Goal: Task Accomplishment & Management: Manage account settings

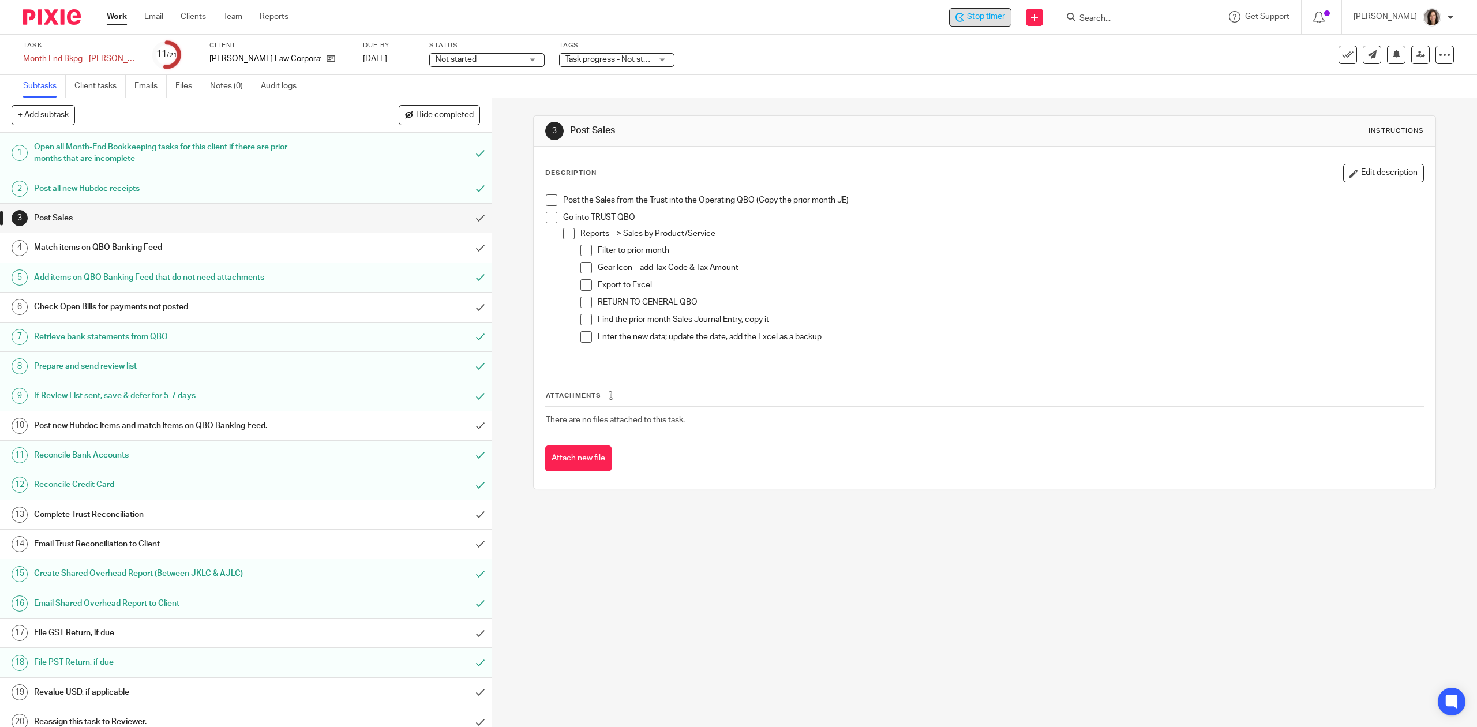
click at [970, 17] on div "Stop timer" at bounding box center [980, 17] width 50 height 12
click at [1103, 17] on input "Search" at bounding box center [1130, 19] width 104 height 10
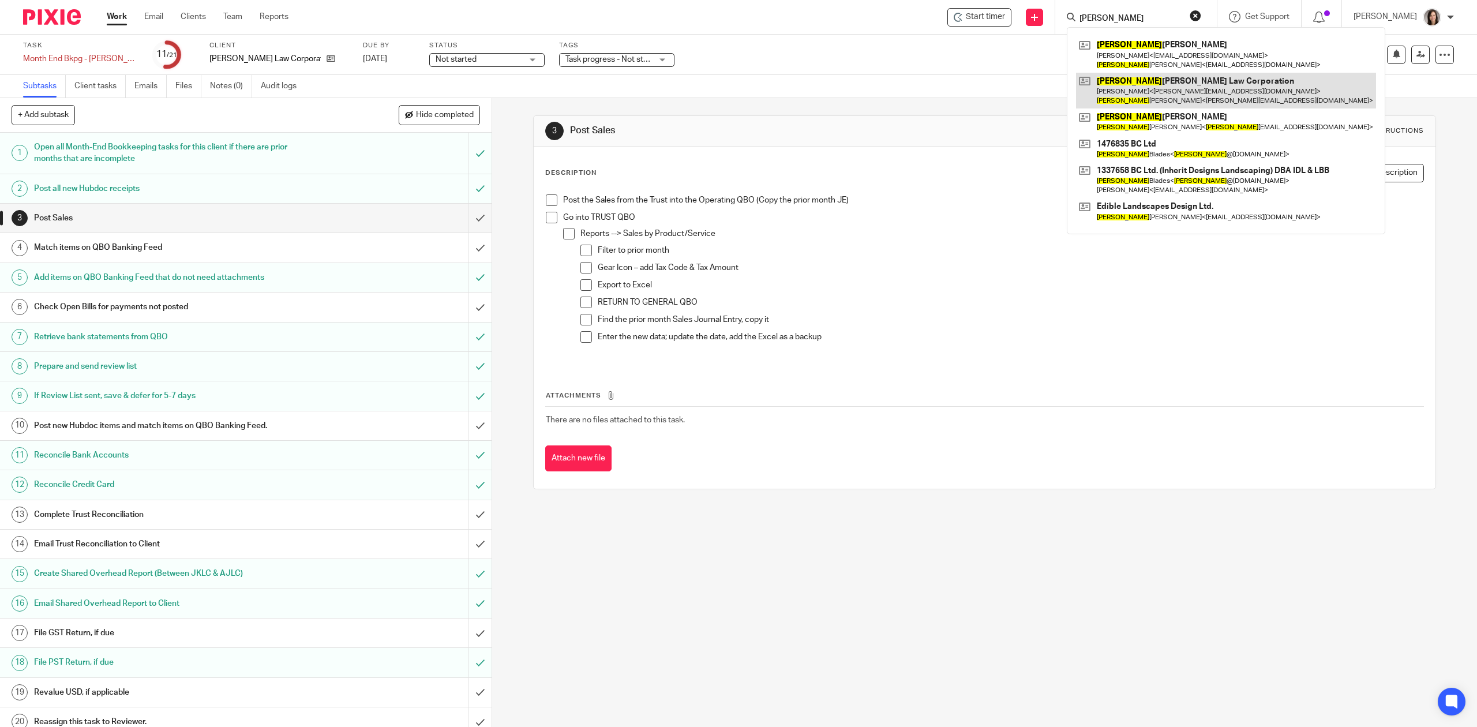
type input "[PERSON_NAME]"
click at [1157, 97] on link at bounding box center [1226, 91] width 300 height 36
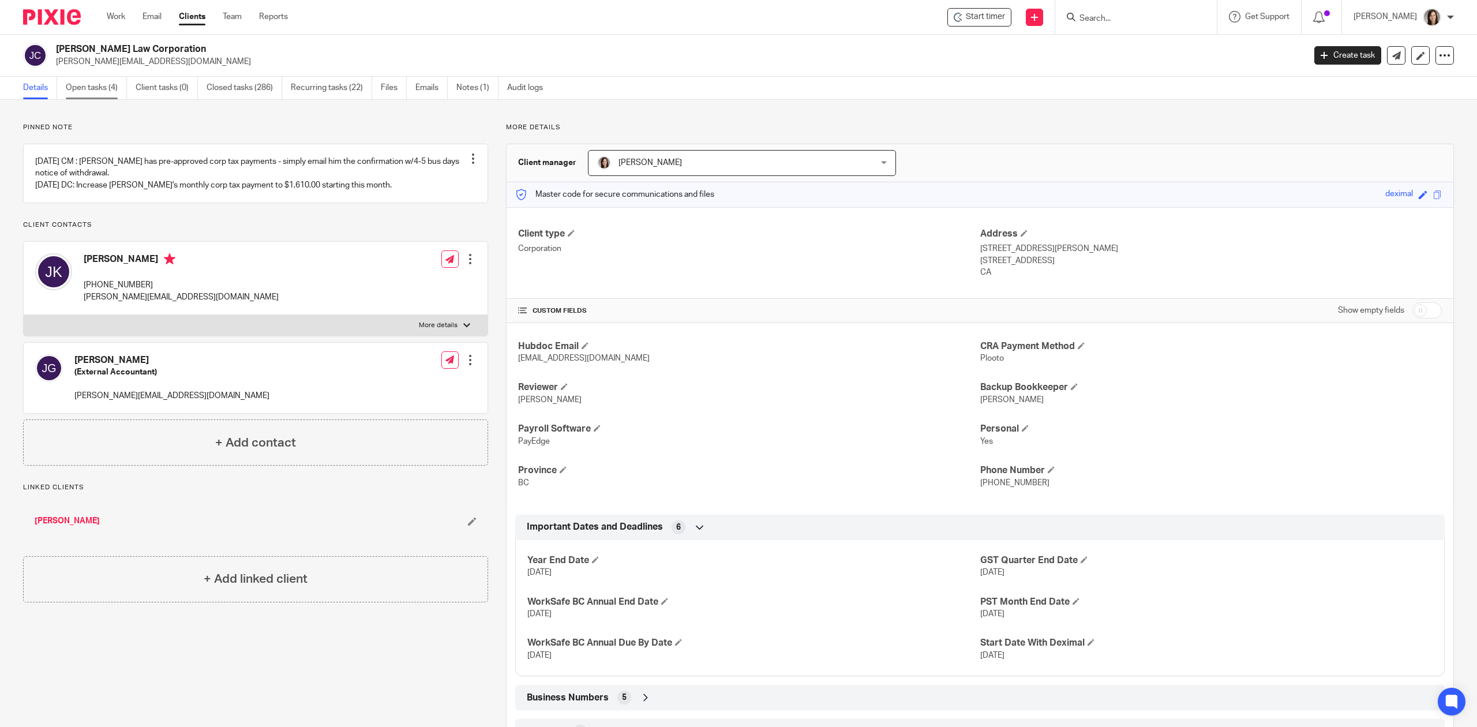
click at [91, 90] on link "Open tasks (4)" at bounding box center [96, 88] width 61 height 22
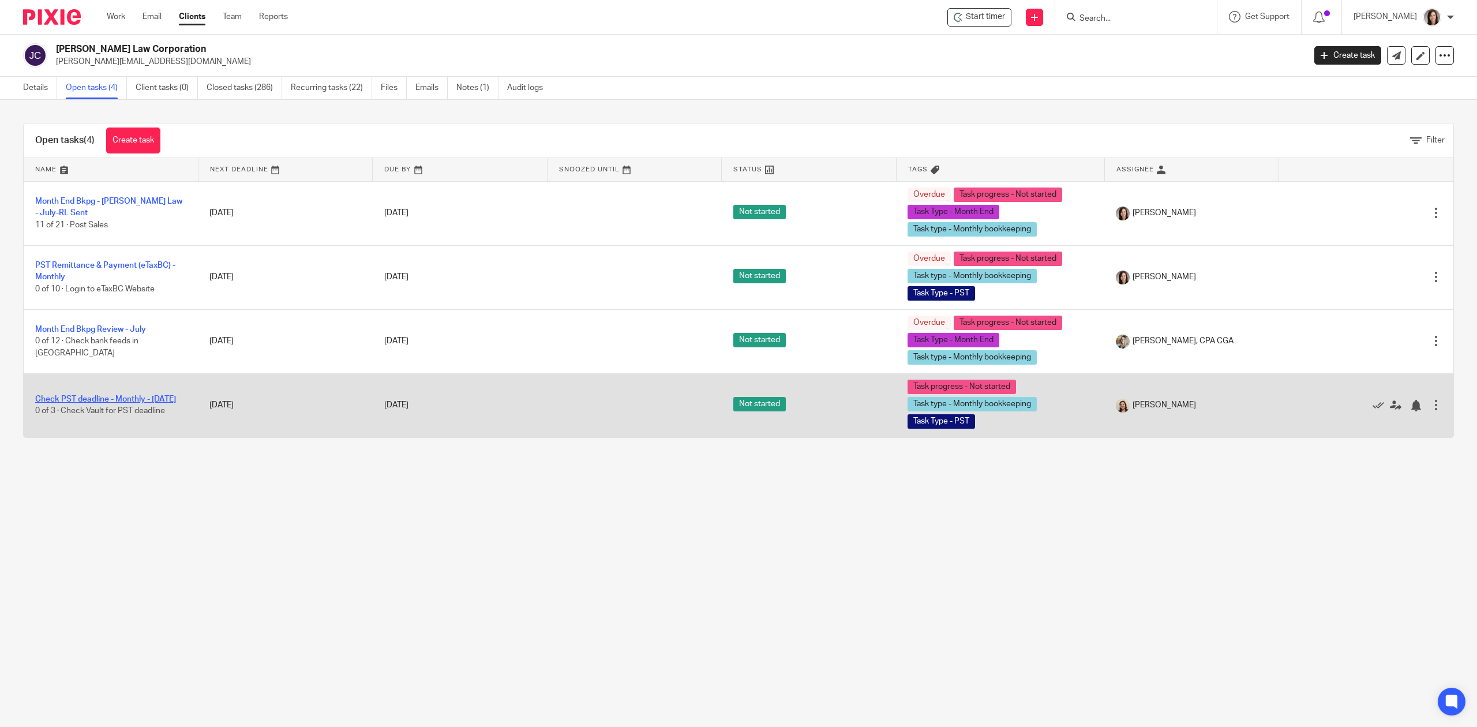
click at [91, 395] on link "Check PST deadline - Monthly - July 2025" at bounding box center [105, 399] width 141 height 8
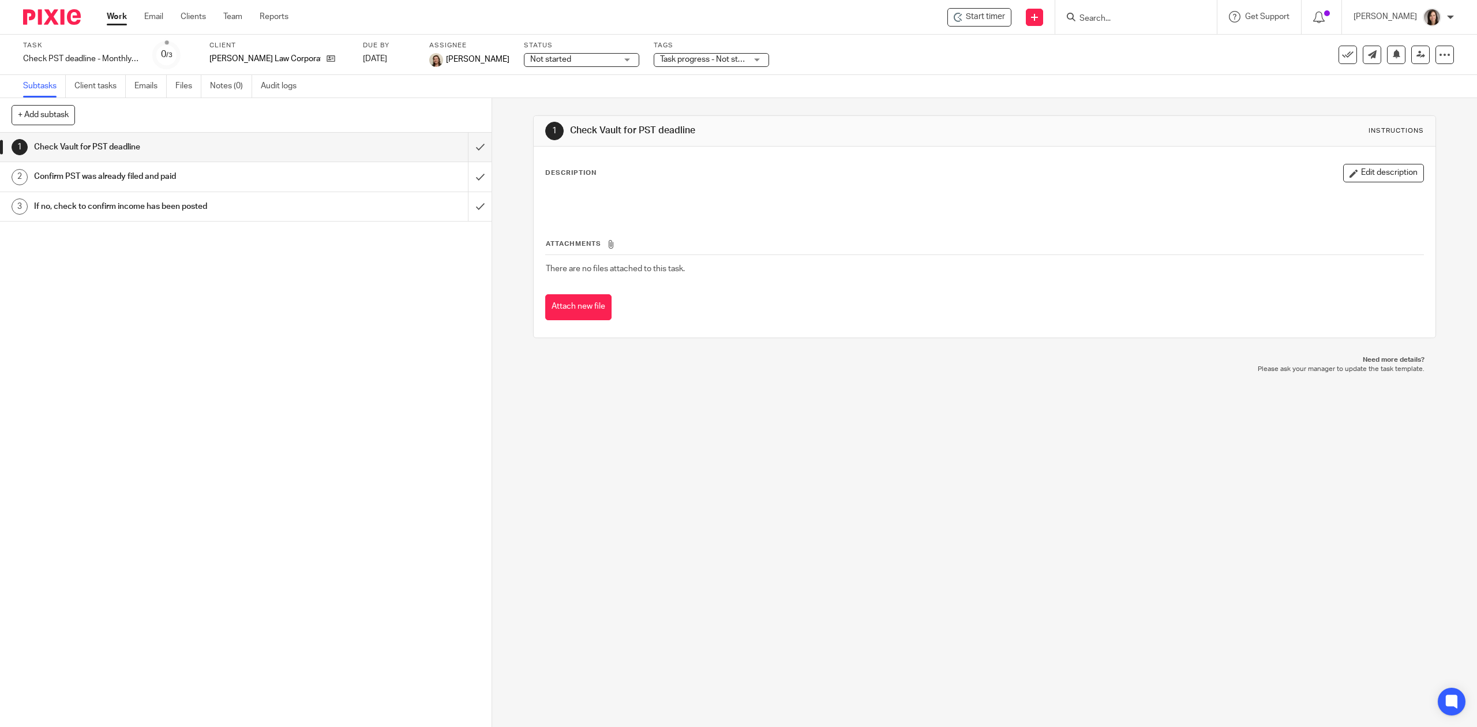
click at [115, 21] on link "Work" at bounding box center [117, 17] width 20 height 12
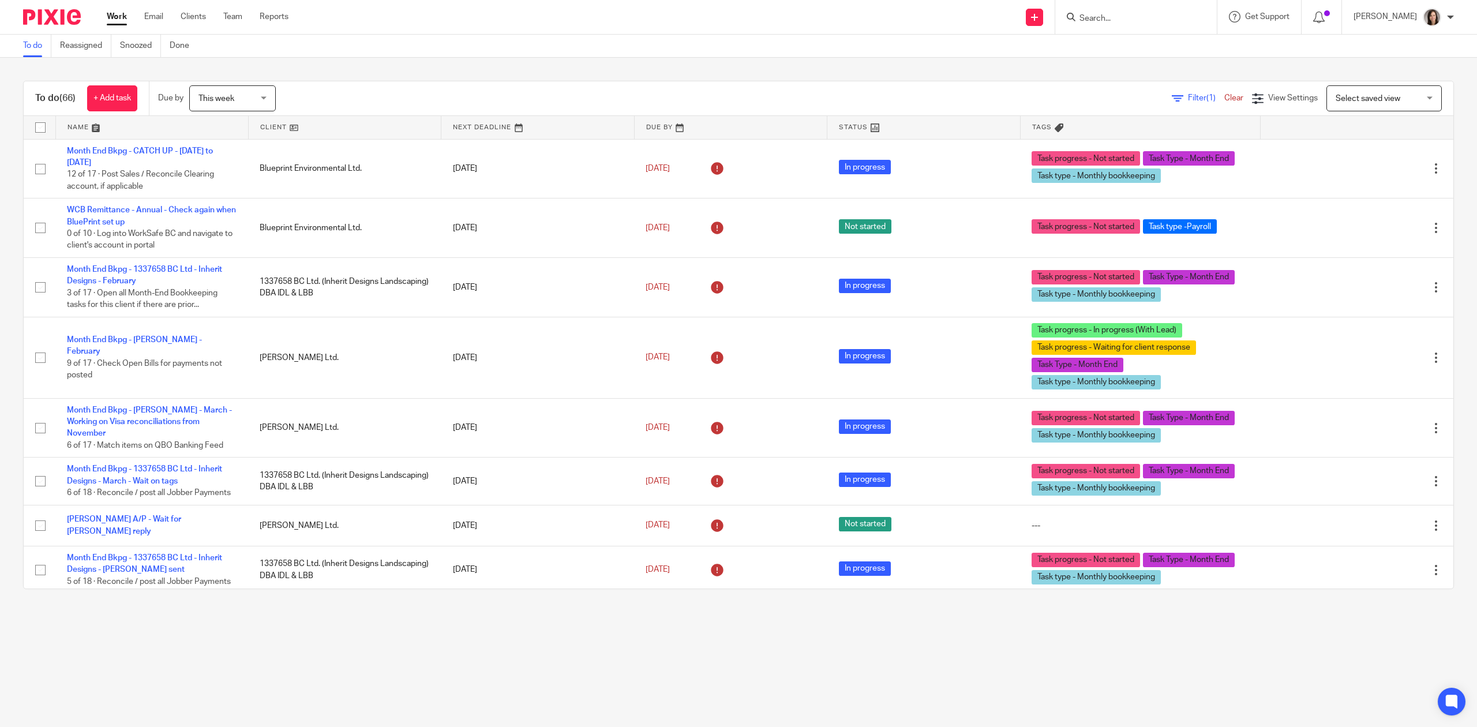
drag, startPoint x: 1131, startPoint y: 14, endPoint x: 1134, endPoint y: 20, distance: 6.4
click at [1132, 16] on input "Search" at bounding box center [1130, 19] width 104 height 10
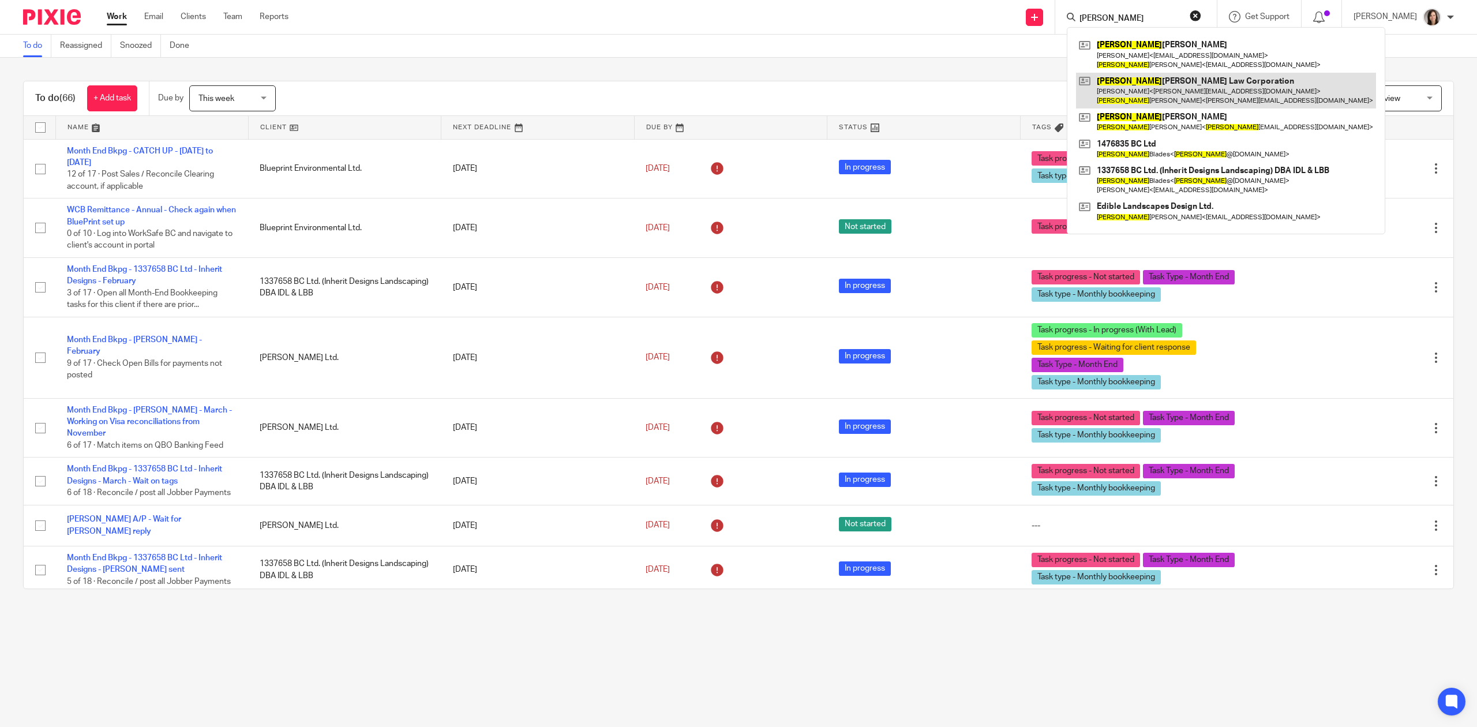
type input "joshua"
click at [1175, 98] on link at bounding box center [1226, 91] width 300 height 36
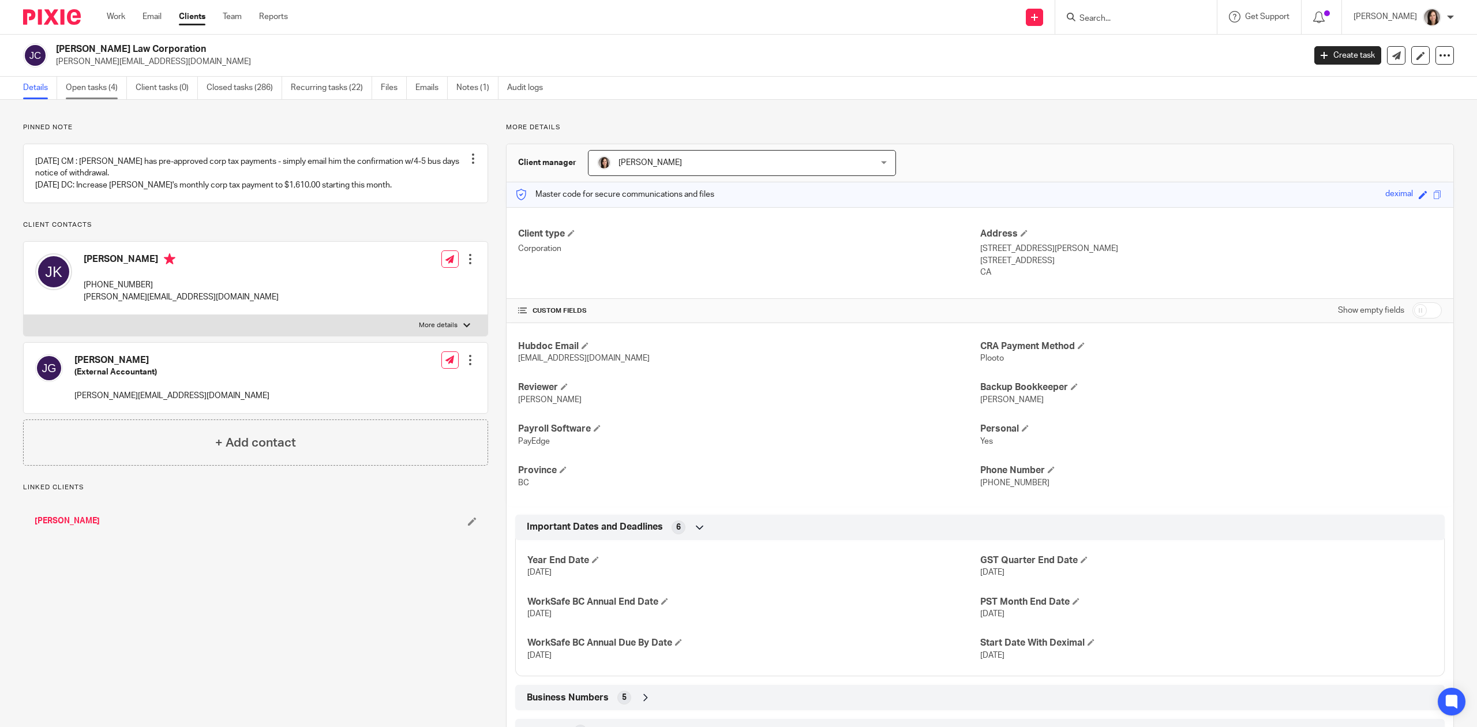
click at [86, 90] on link "Open tasks (4)" at bounding box center [96, 88] width 61 height 22
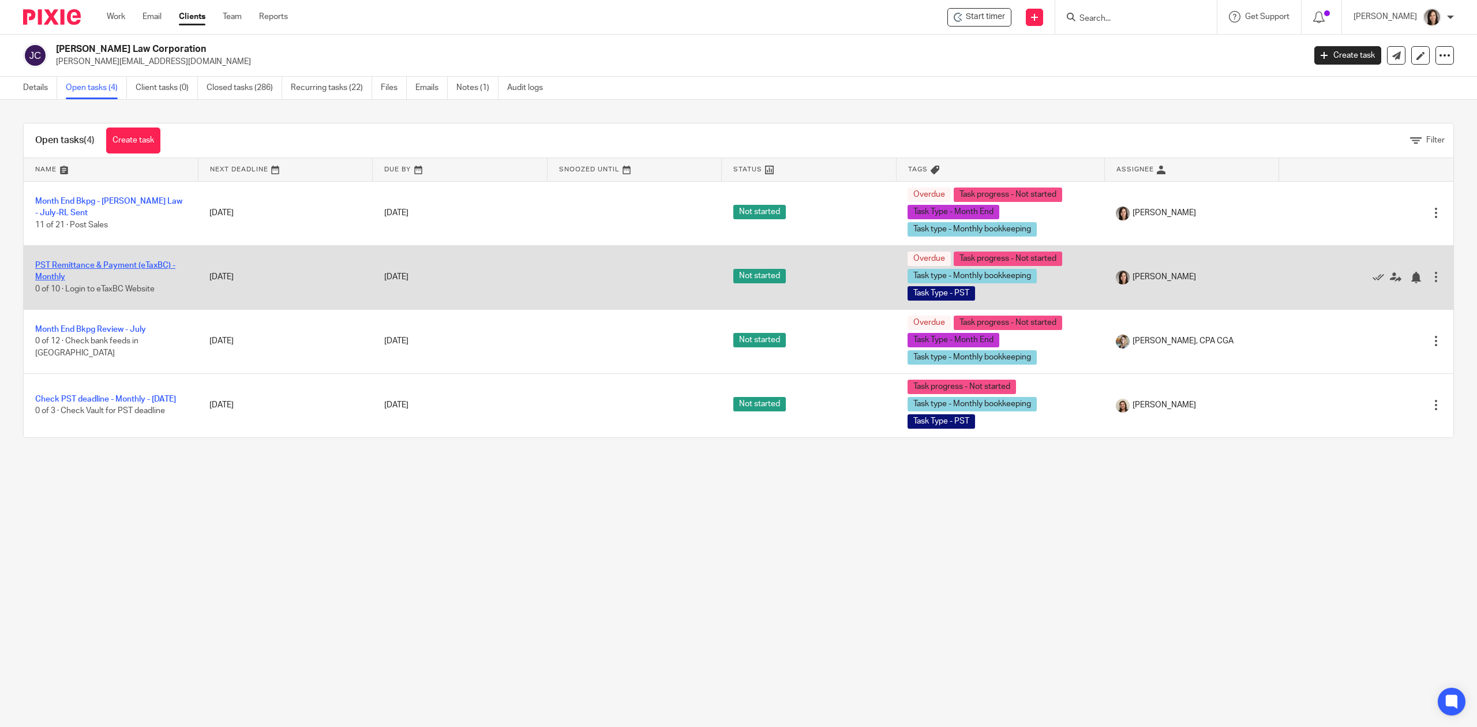
click at [93, 264] on link "PST Remittance & Payment (eTaxBC) - Monthly" at bounding box center [105, 271] width 140 height 20
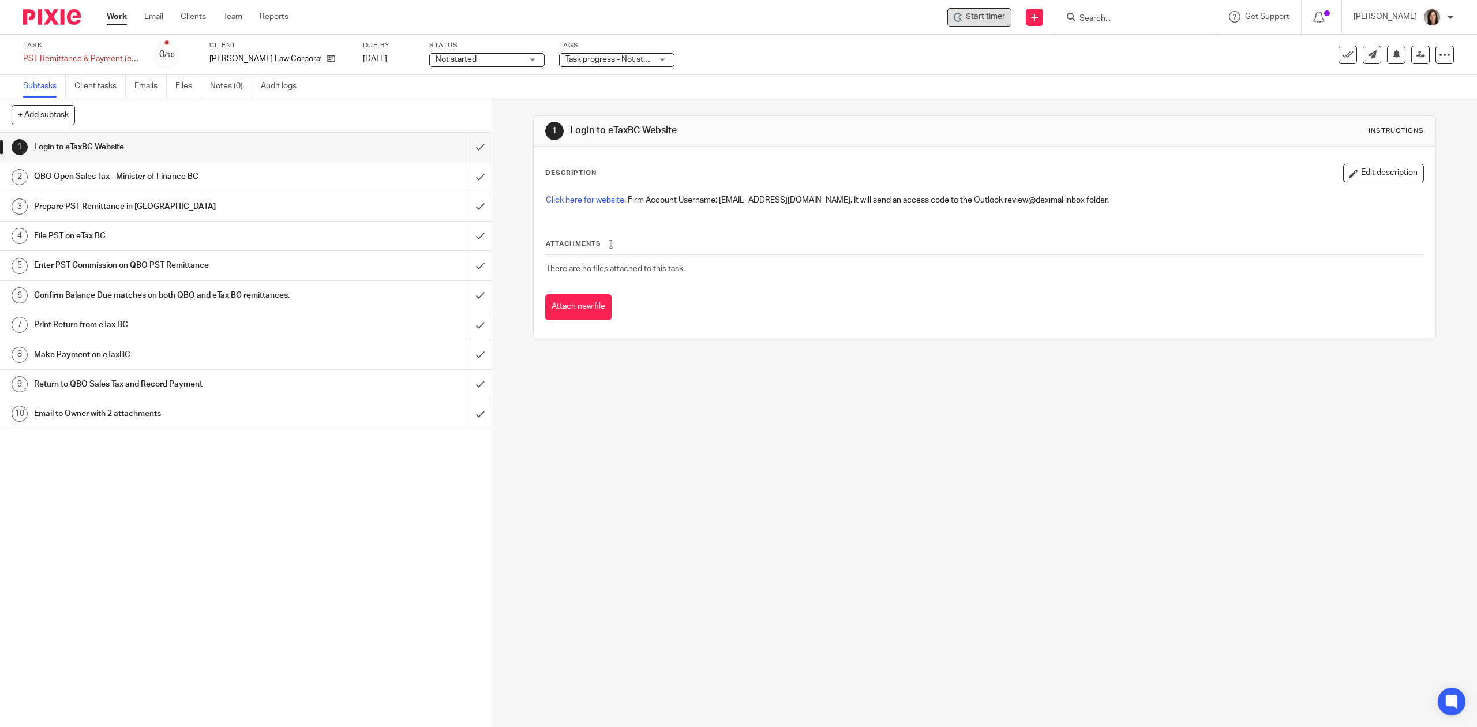
click at [997, 19] on span "Start timer" at bounding box center [985, 17] width 39 height 12
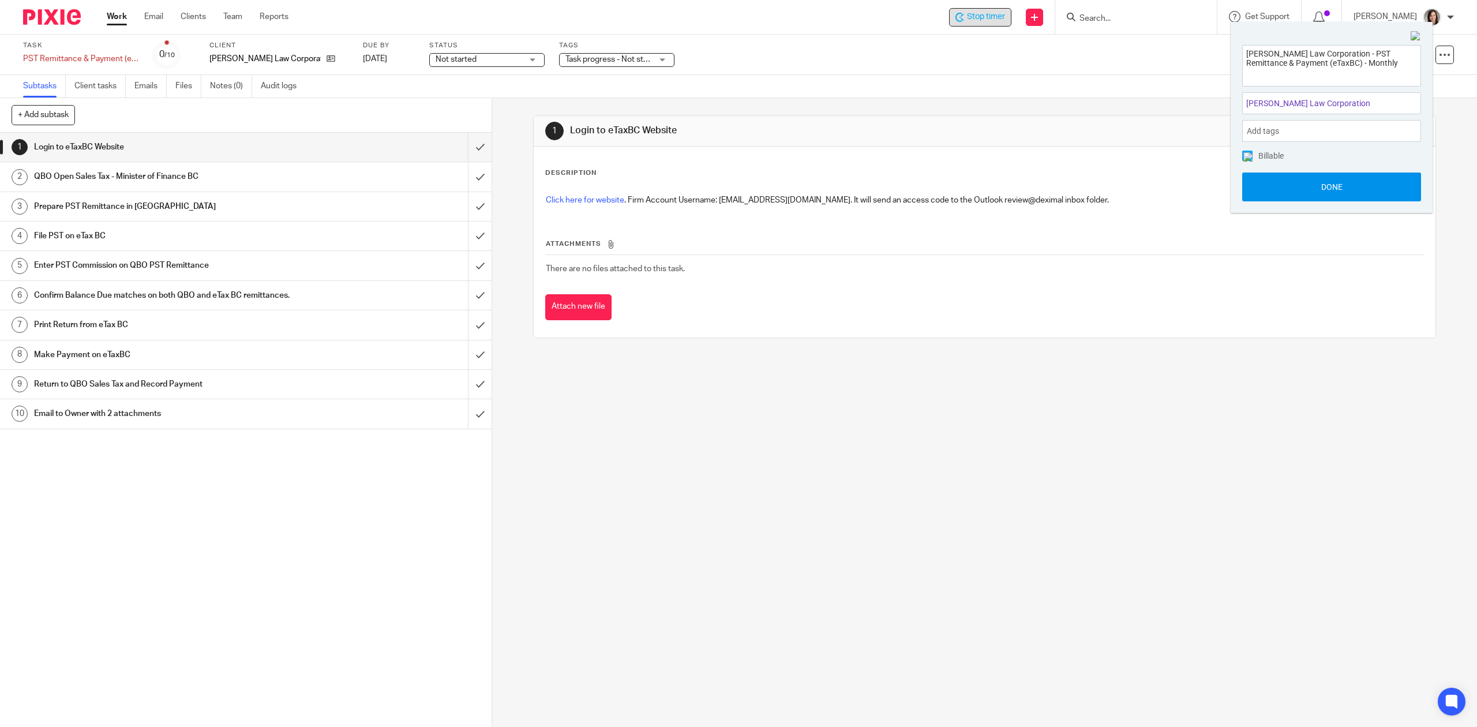
click at [1361, 200] on button "Done" at bounding box center [1331, 186] width 179 height 29
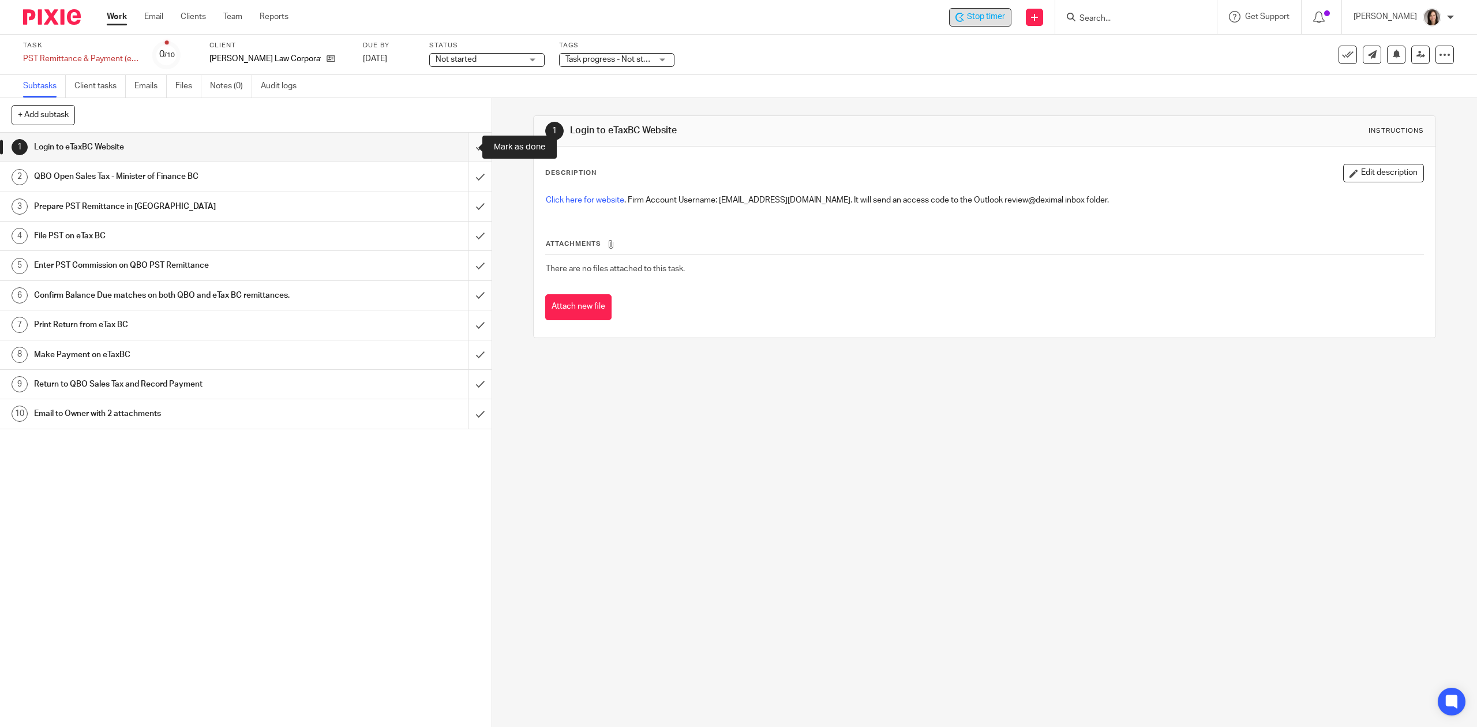
click at [458, 146] on input "submit" at bounding box center [246, 147] width 492 height 29
click at [462, 181] on input "submit" at bounding box center [246, 176] width 492 height 29
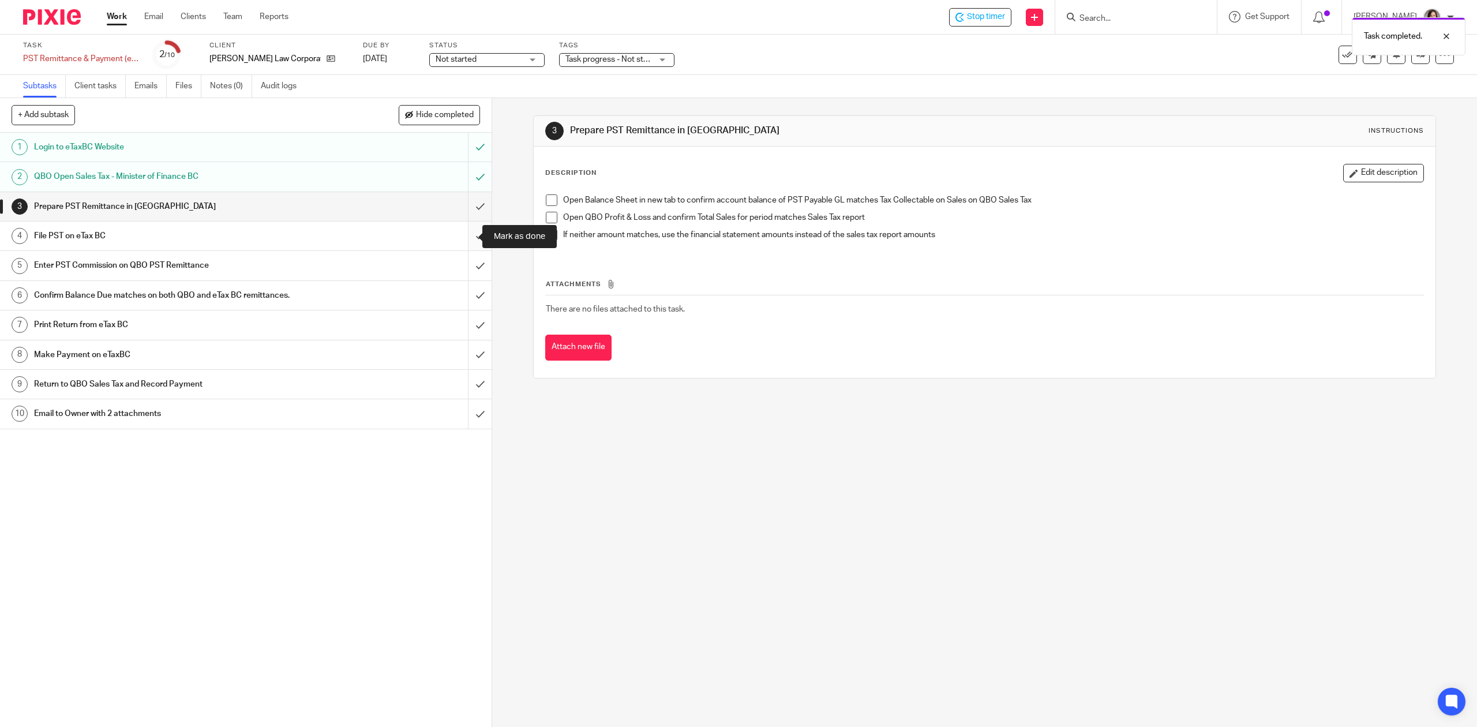
click at [463, 237] on input "submit" at bounding box center [246, 236] width 492 height 29
click at [465, 268] on input "submit" at bounding box center [246, 265] width 492 height 29
click at [466, 210] on input "submit" at bounding box center [246, 206] width 492 height 29
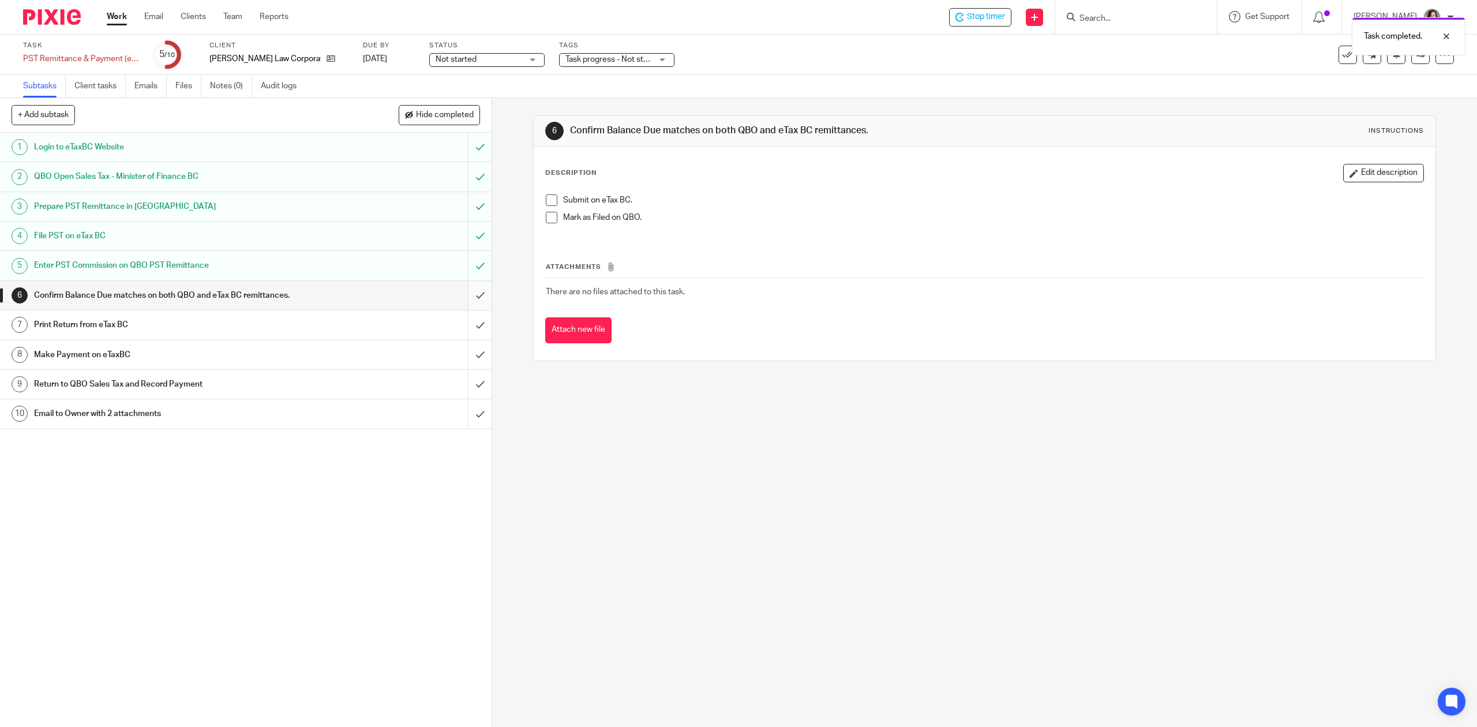
click at [464, 298] on input "submit" at bounding box center [246, 295] width 492 height 29
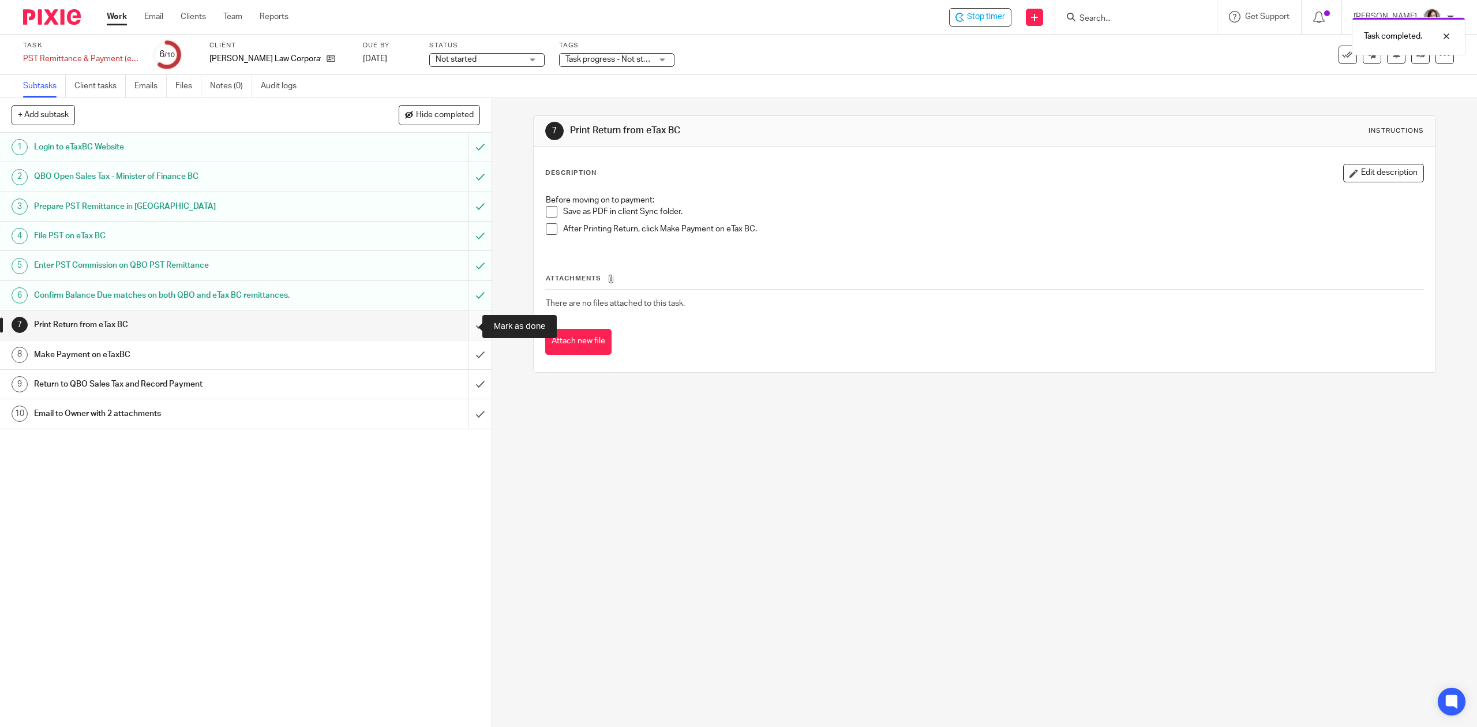
click at [470, 335] on input "submit" at bounding box center [246, 324] width 492 height 29
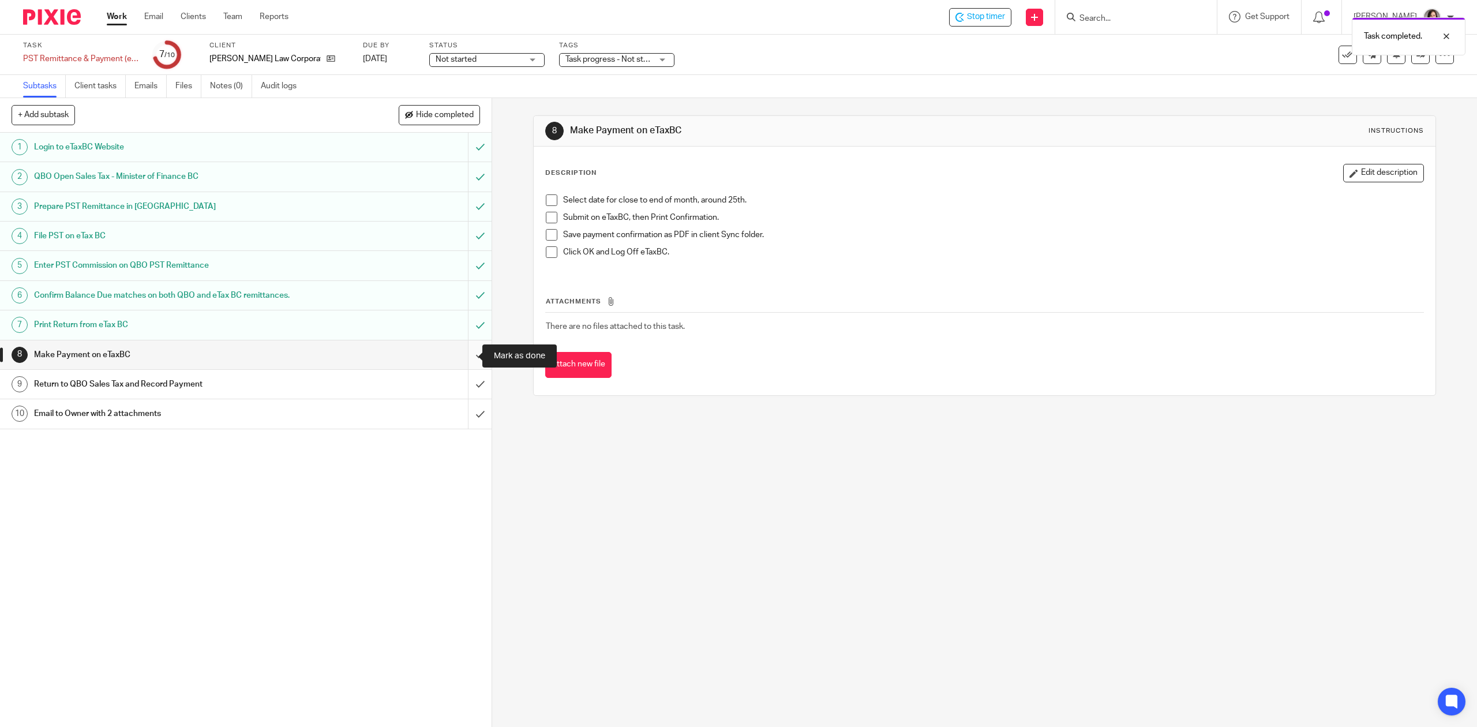
click at [466, 358] on input "submit" at bounding box center [246, 354] width 492 height 29
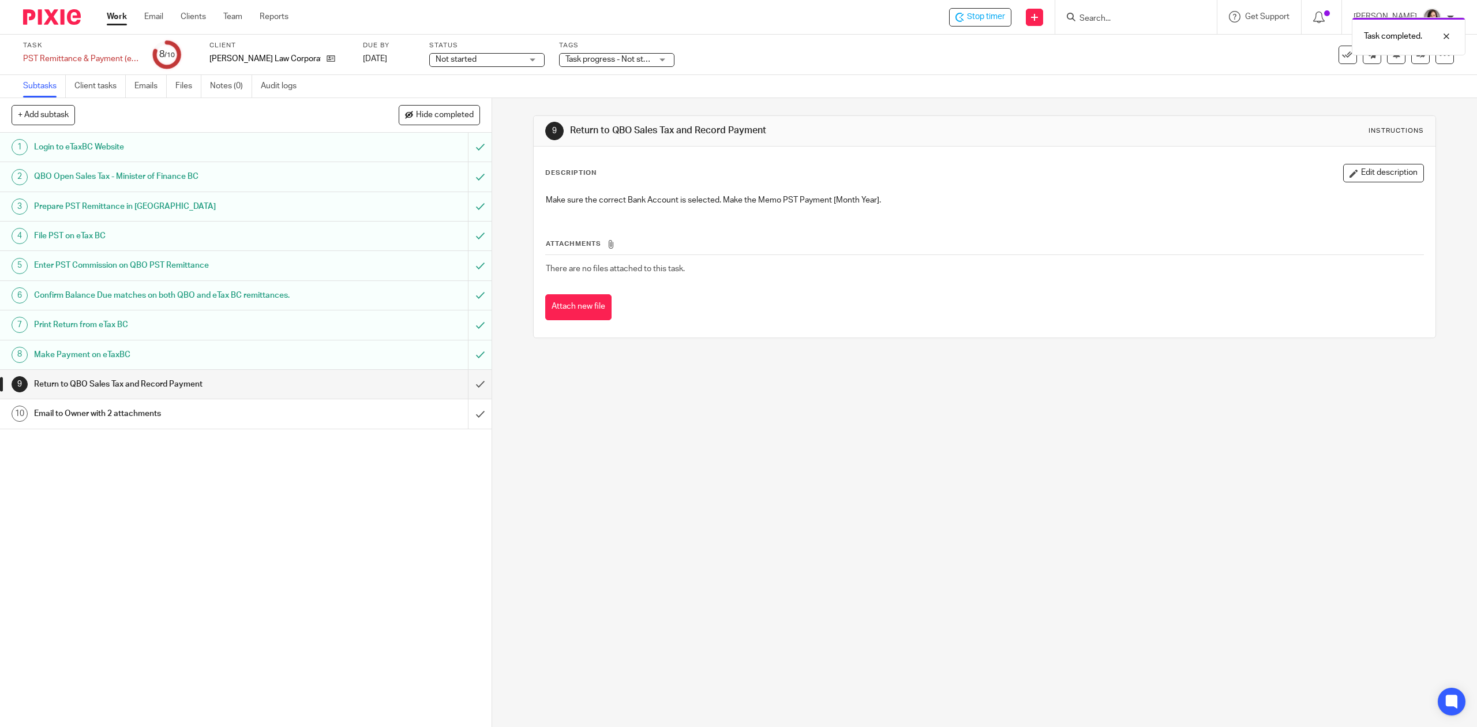
click at [174, 360] on h1 "Make Payment on eTaxBC" at bounding box center [175, 354] width 282 height 17
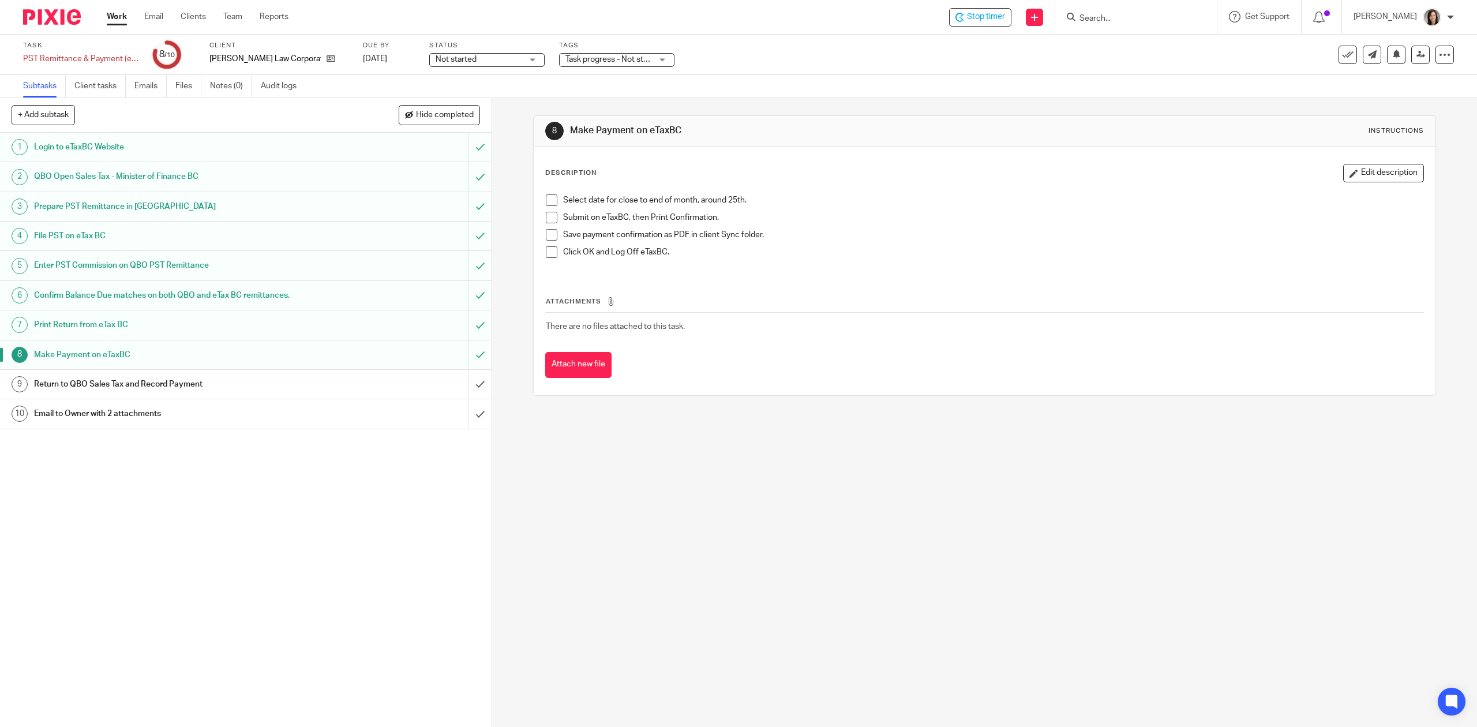
click at [157, 385] on h1 "Return to QBO Sales Tax and Record Payment" at bounding box center [175, 384] width 282 height 17
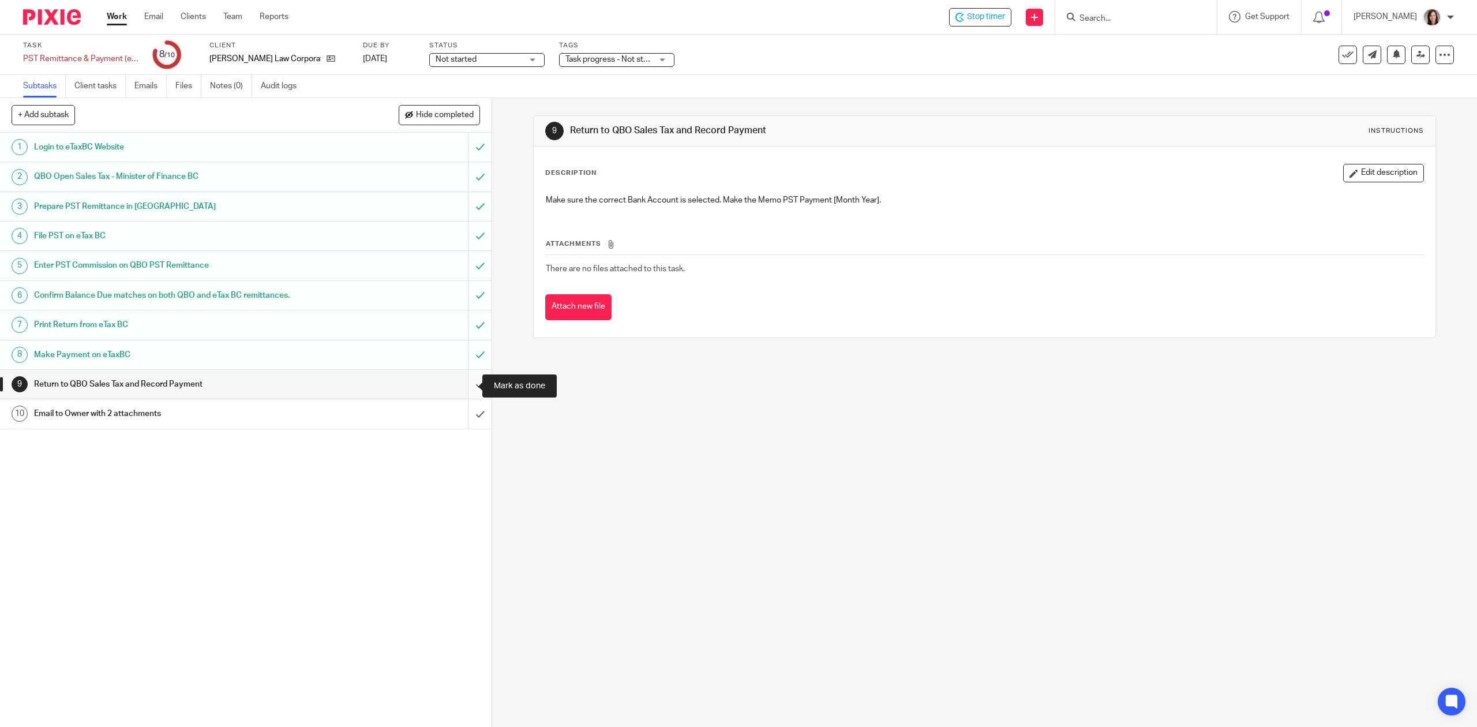
click at [468, 391] on input "submit" at bounding box center [246, 384] width 492 height 29
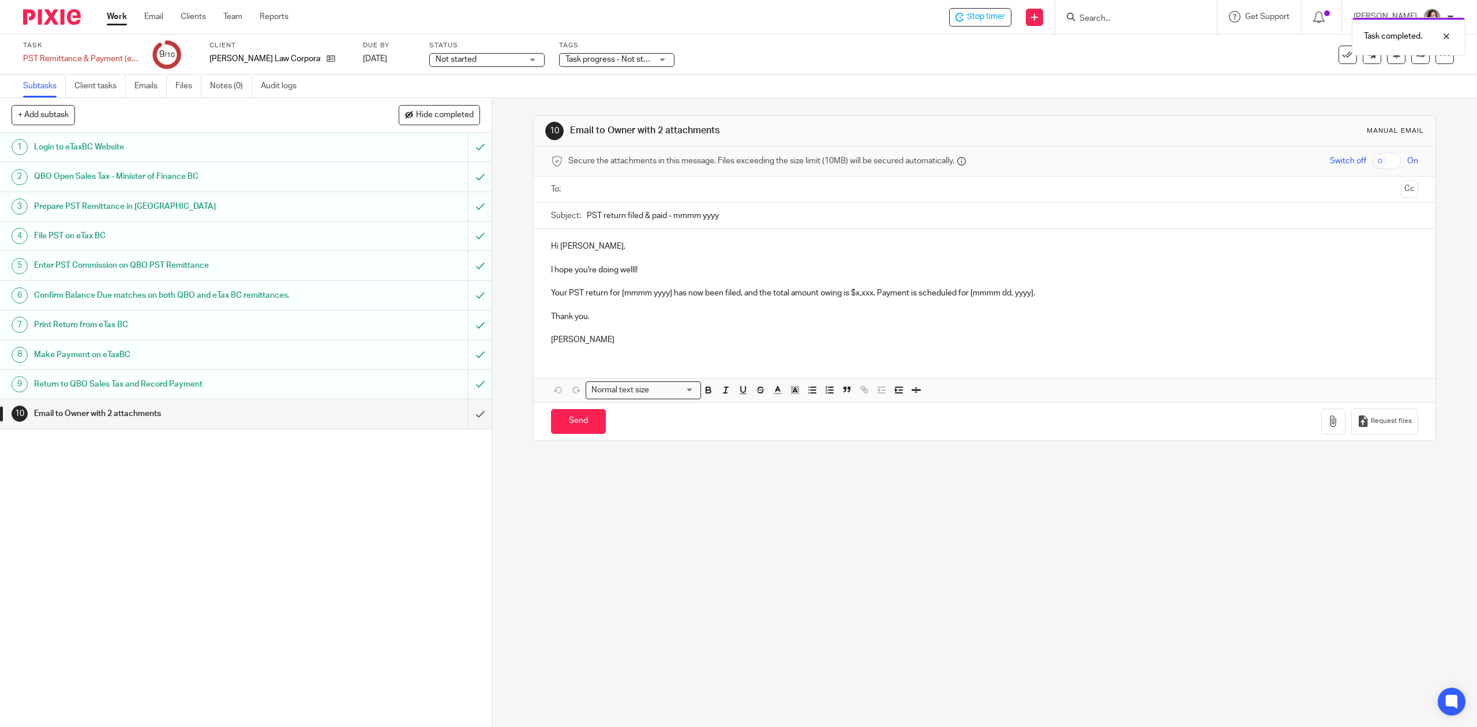
click at [672, 327] on p at bounding box center [984, 328] width 866 height 12
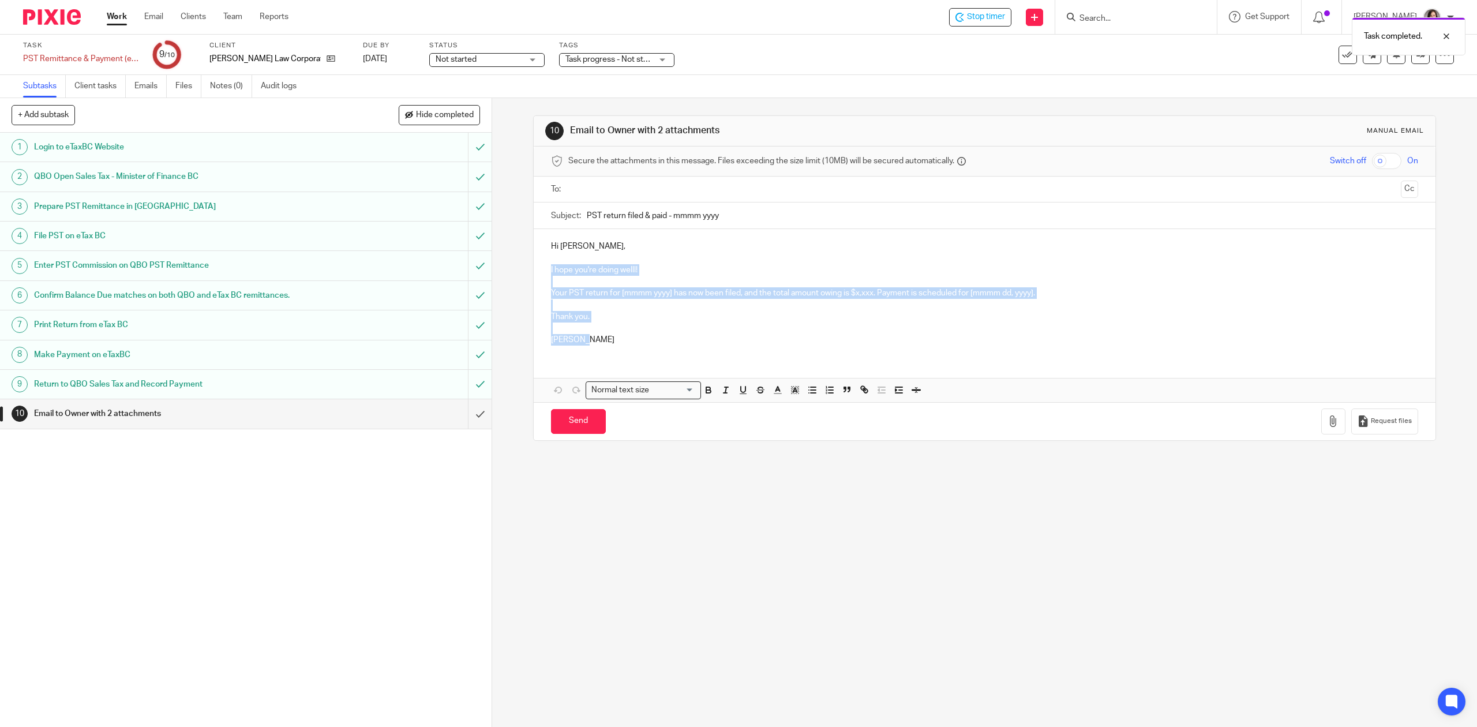
drag, startPoint x: 605, startPoint y: 347, endPoint x: 545, endPoint y: 273, distance: 95.1
click at [545, 273] on div "Hi Joshua, I hope you're doing welll! Your PST return for [mmmm yyyy] has now b…" at bounding box center [984, 291] width 901 height 125
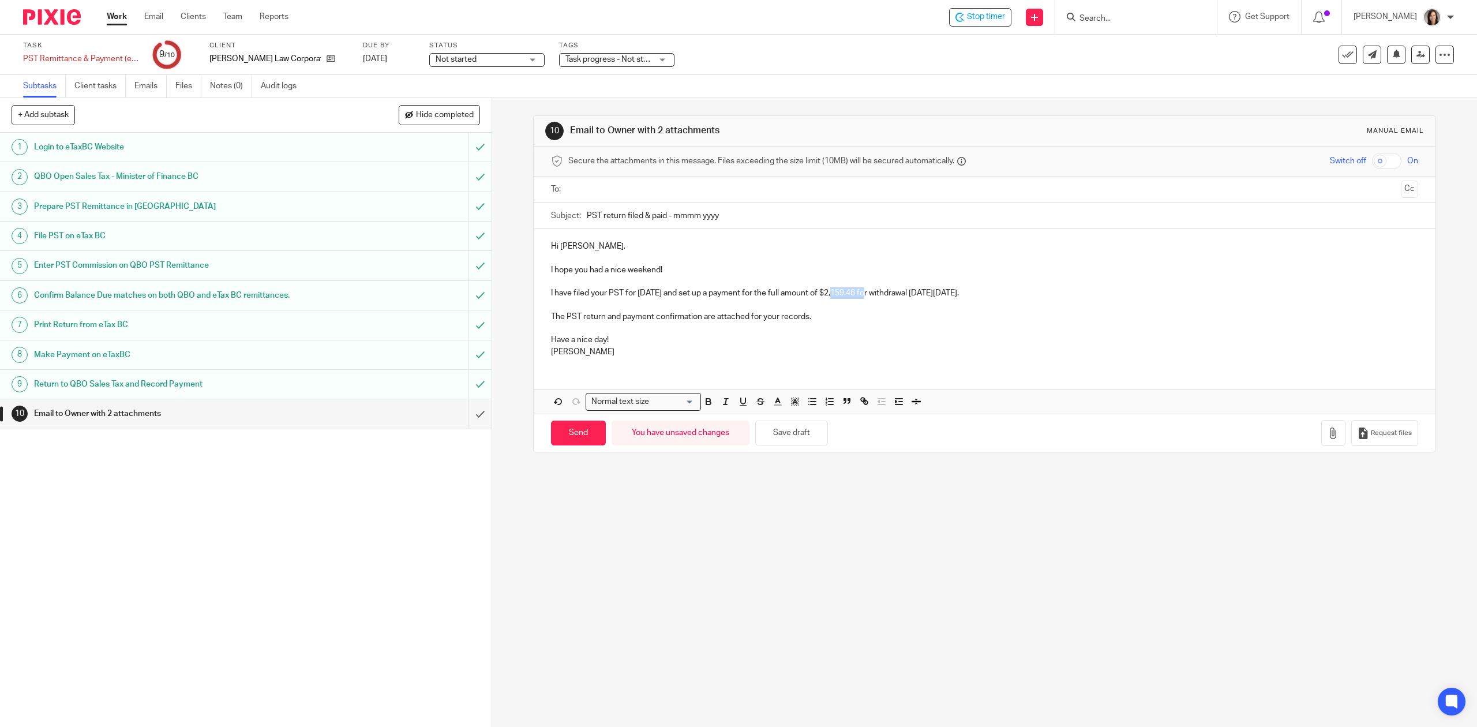
drag, startPoint x: 864, startPoint y: 295, endPoint x: 830, endPoint y: 295, distance: 34.0
click at [830, 295] on p "I have filed your PST for July 2025 and set up a payment for the full amount of…" at bounding box center [984, 293] width 866 height 12
click at [996, 307] on p at bounding box center [984, 305] width 866 height 12
click at [971, 290] on p "I have filed your PST for July 2025 and set up a payment for the full amount of…" at bounding box center [984, 293] width 866 height 12
click at [984, 296] on p "I have filed your PST for July 2025 and set up a payment for the full amount of…" at bounding box center [984, 293] width 866 height 12
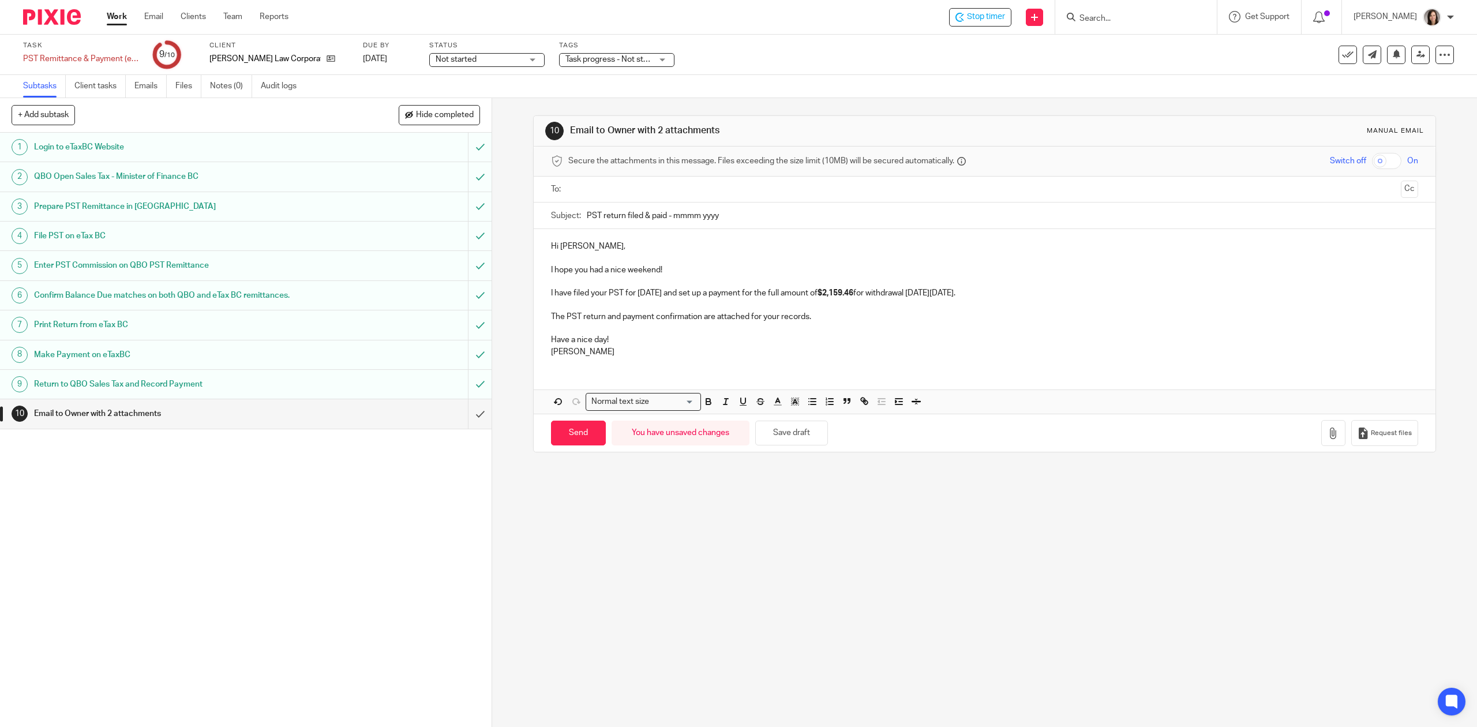
drag, startPoint x: 986, startPoint y: 296, endPoint x: 962, endPoint y: 296, distance: 23.7
click at [962, 296] on p "I have filed your PST for July 2025 and set up a payment for the full amount of…" at bounding box center [984, 293] width 866 height 12
drag, startPoint x: 995, startPoint y: 296, endPoint x: 935, endPoint y: 296, distance: 60.6
click at [935, 296] on p "I have filed your PST for July 2025 and set up a payment for the full amount of…" at bounding box center [984, 293] width 866 height 12
click at [960, 306] on p at bounding box center [984, 305] width 866 height 12
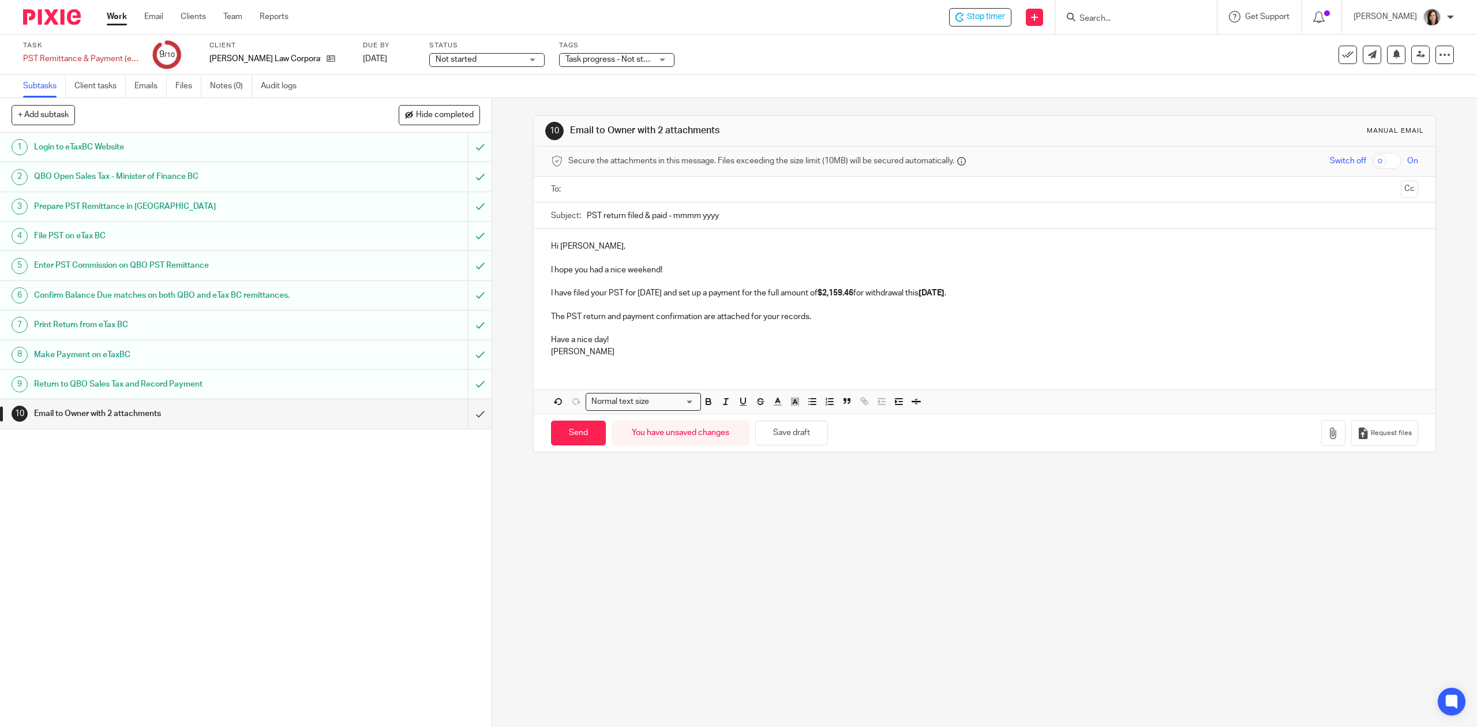
drag, startPoint x: 727, startPoint y: 217, endPoint x: 669, endPoint y: 217, distance: 58.3
click at [669, 217] on input "PST return filed & paid - mmmm yyyy" at bounding box center [1002, 215] width 831 height 26
type input "PST return filed & paid - July 2025"
click at [1321, 434] on button "button" at bounding box center [1333, 433] width 24 height 26
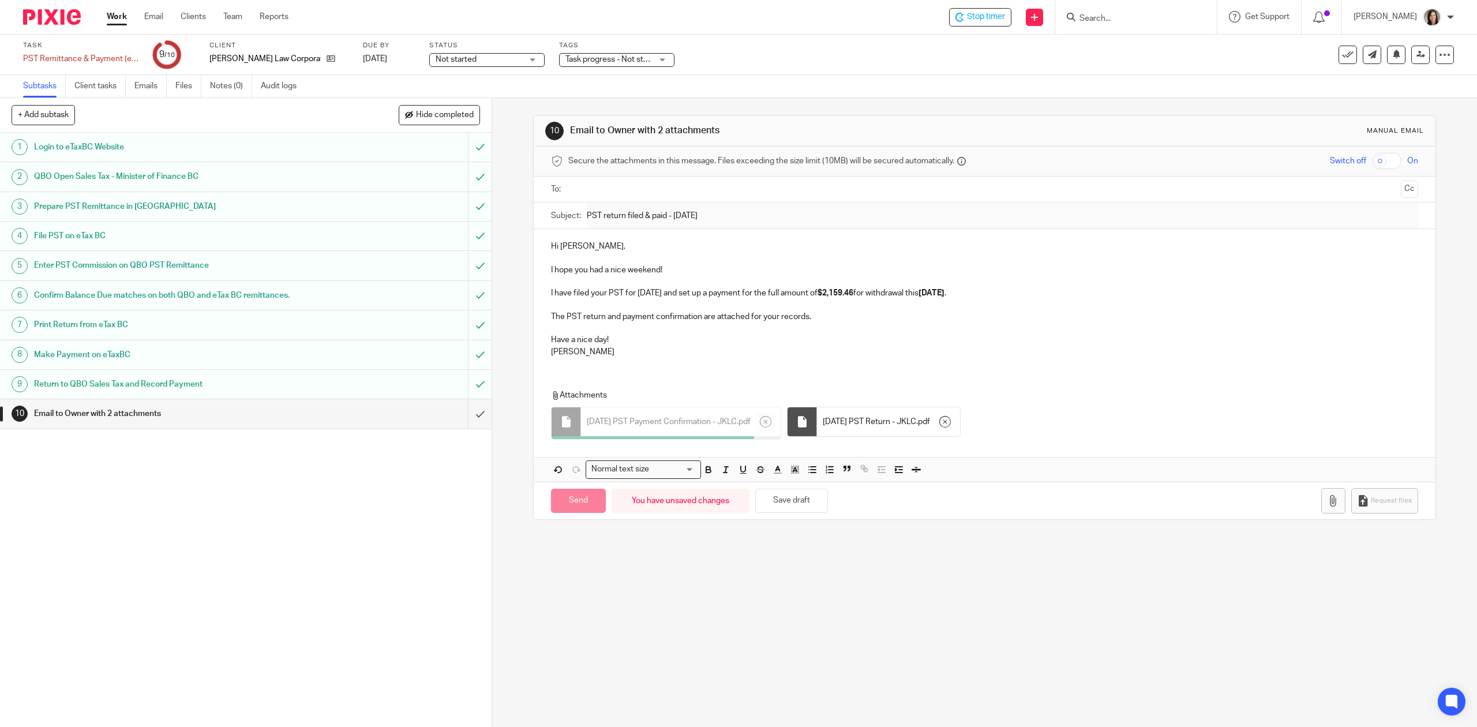
click at [591, 193] on input "text" at bounding box center [983, 189] width 823 height 13
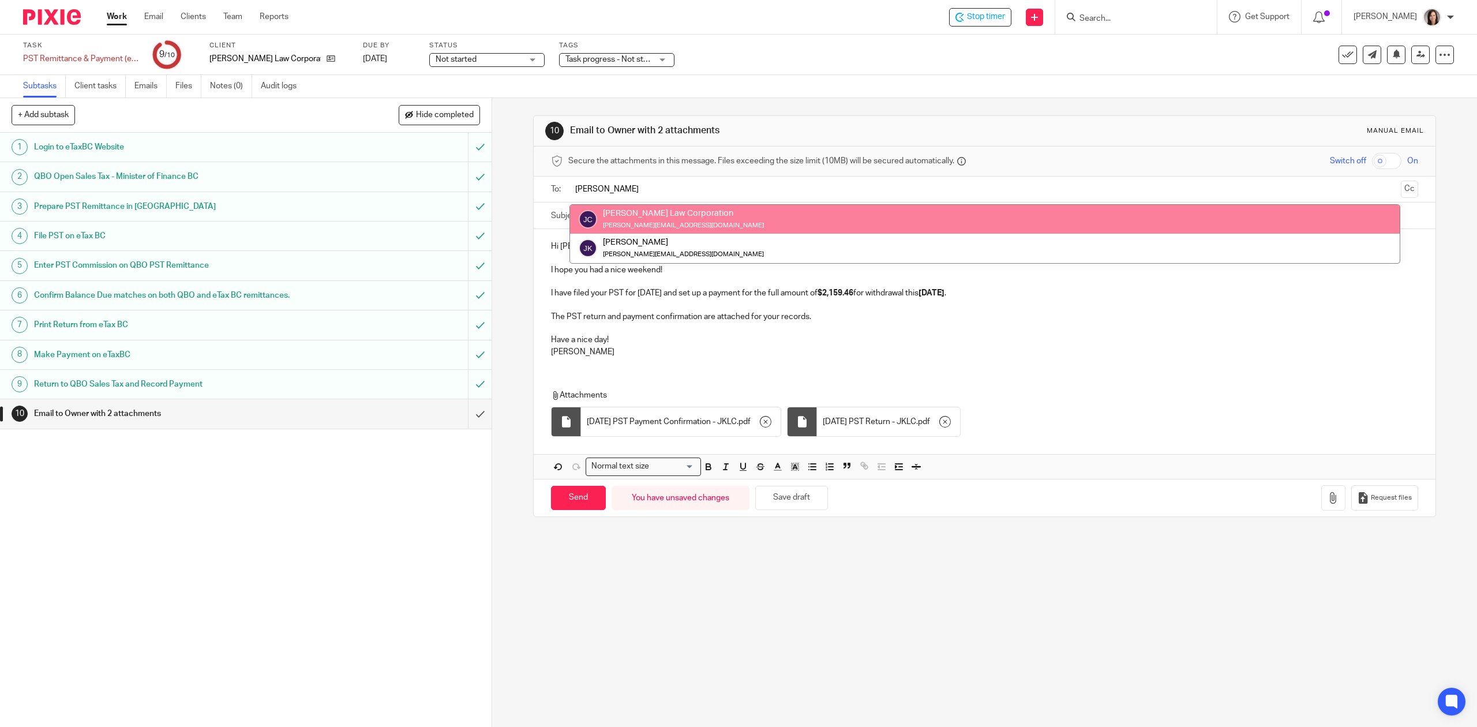
type input "joshua"
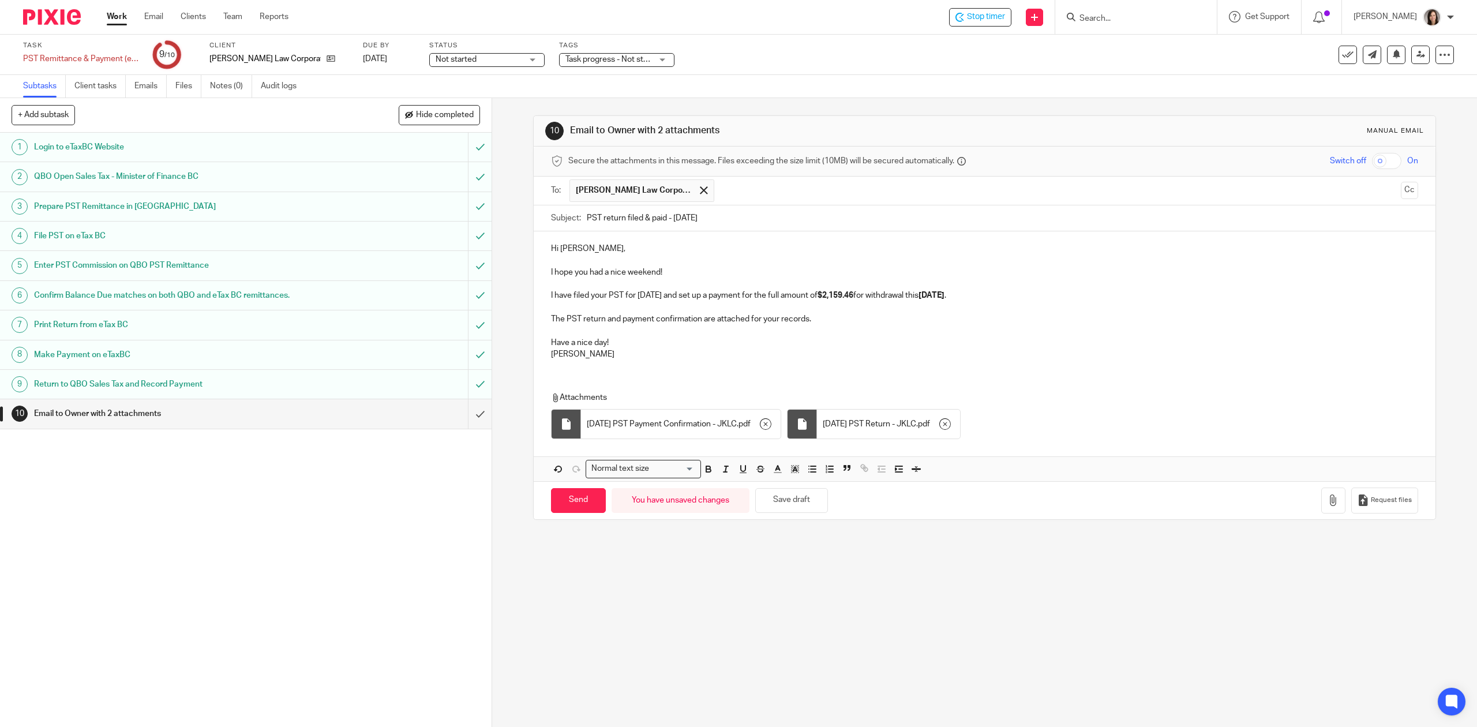
click at [670, 294] on p "I have filed your PST for July 2025 and set up a payment for the full amount of…" at bounding box center [984, 296] width 866 height 12
click at [575, 504] on input "Send" at bounding box center [578, 500] width 55 height 25
type input "Sent"
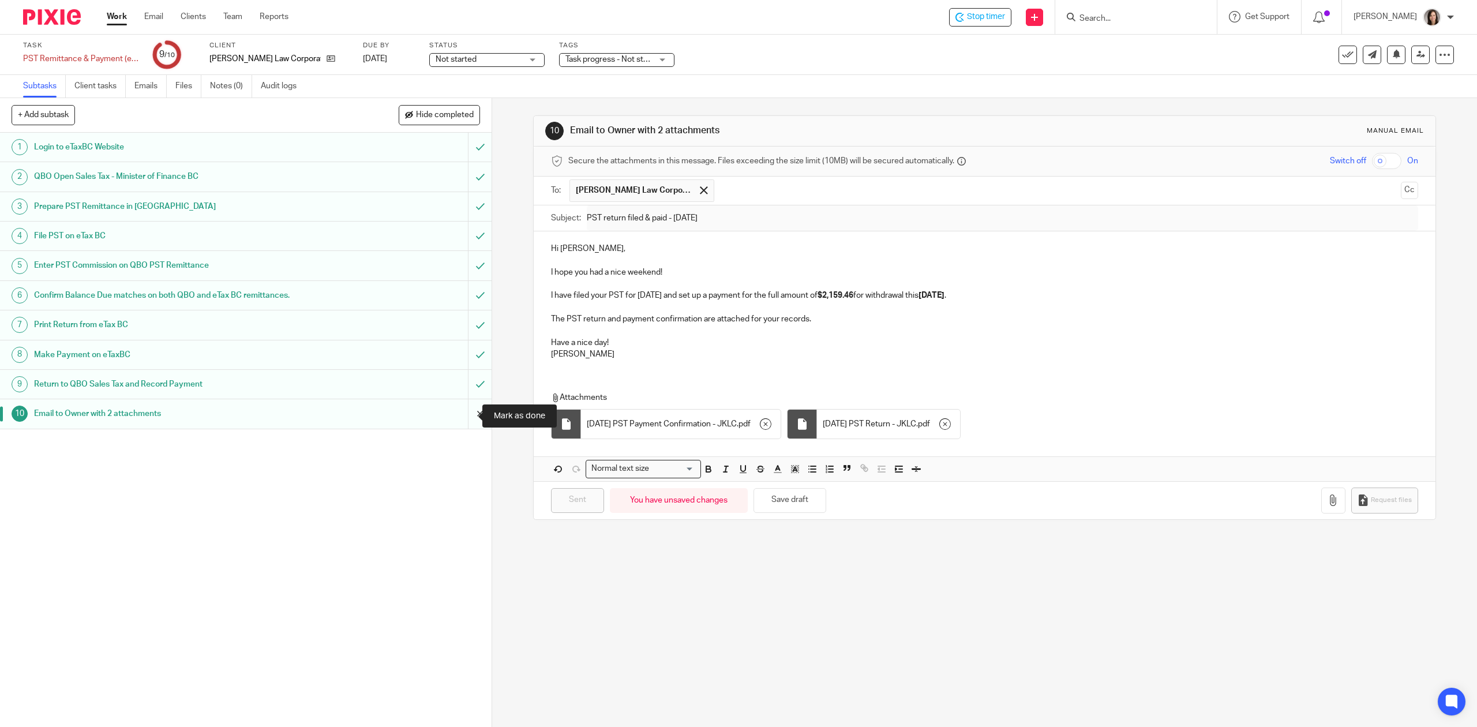
click at [472, 421] on input "submit" at bounding box center [246, 413] width 492 height 29
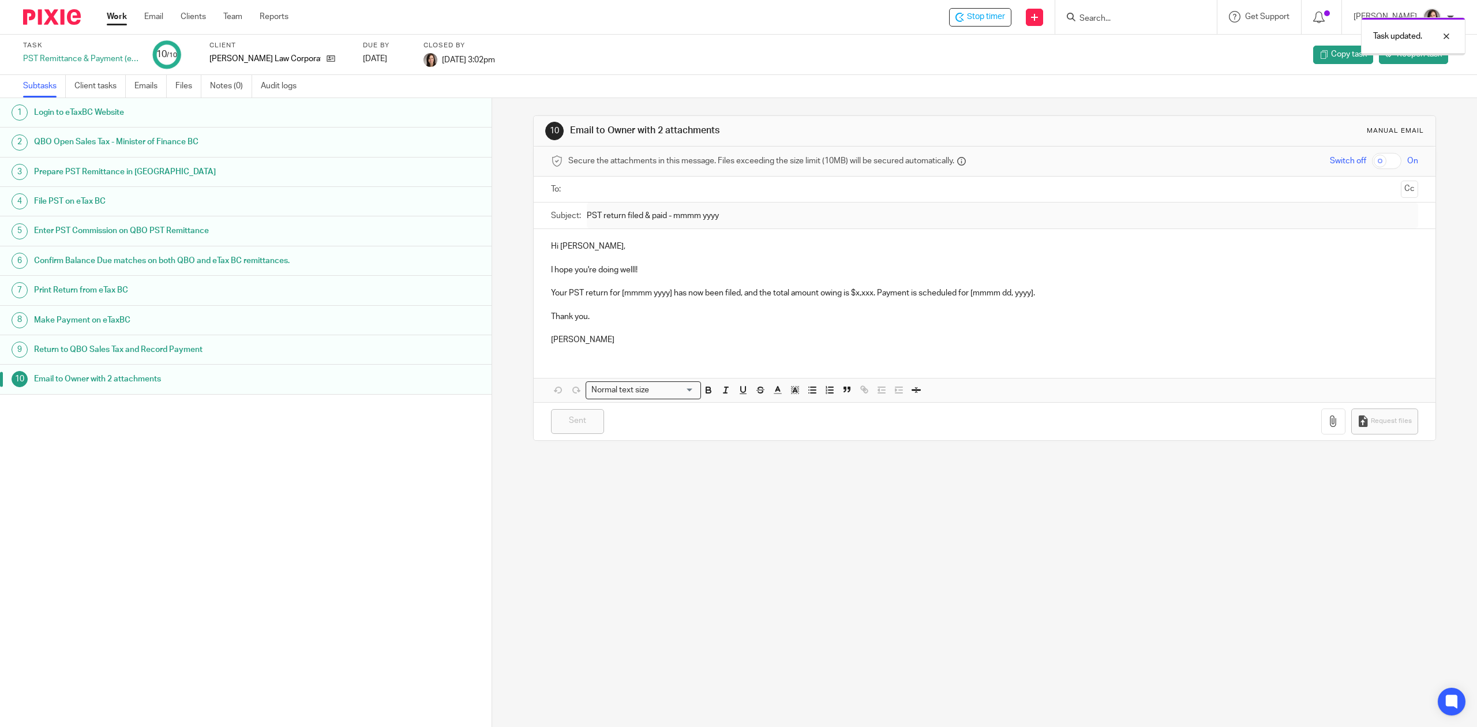
drag, startPoint x: 1171, startPoint y: 21, endPoint x: 1158, endPoint y: 20, distance: 12.7
click at [1162, 20] on div "Task updated." at bounding box center [1101, 34] width 727 height 44
drag, startPoint x: 1127, startPoint y: 21, endPoint x: 1116, endPoint y: 20, distance: 11.6
click at [1126, 20] on div "Task updated." at bounding box center [1101, 34] width 727 height 44
click at [1105, 25] on div at bounding box center [1136, 17] width 162 height 34
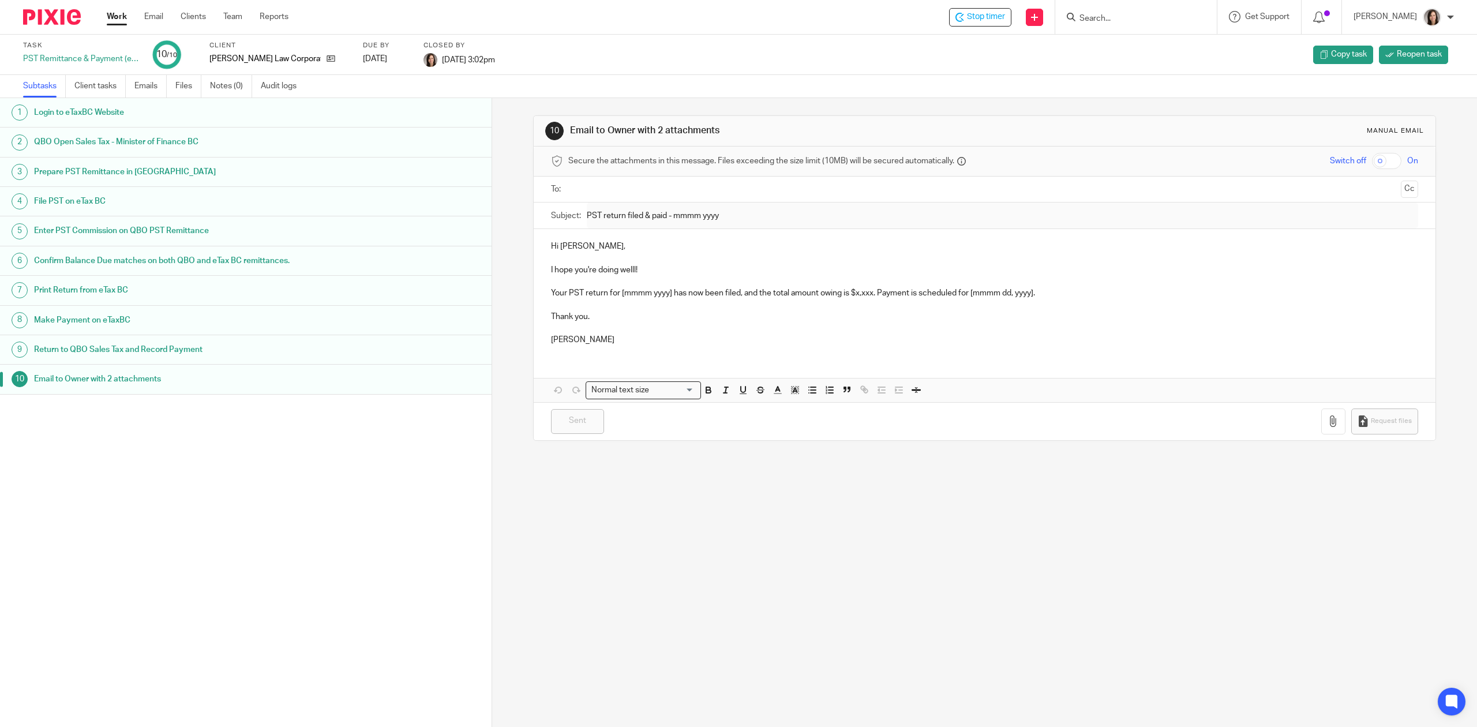
click at [1101, 16] on input "Search" at bounding box center [1130, 19] width 104 height 10
type input "synlawn"
click at [1130, 55] on link at bounding box center [1199, 54] width 247 height 36
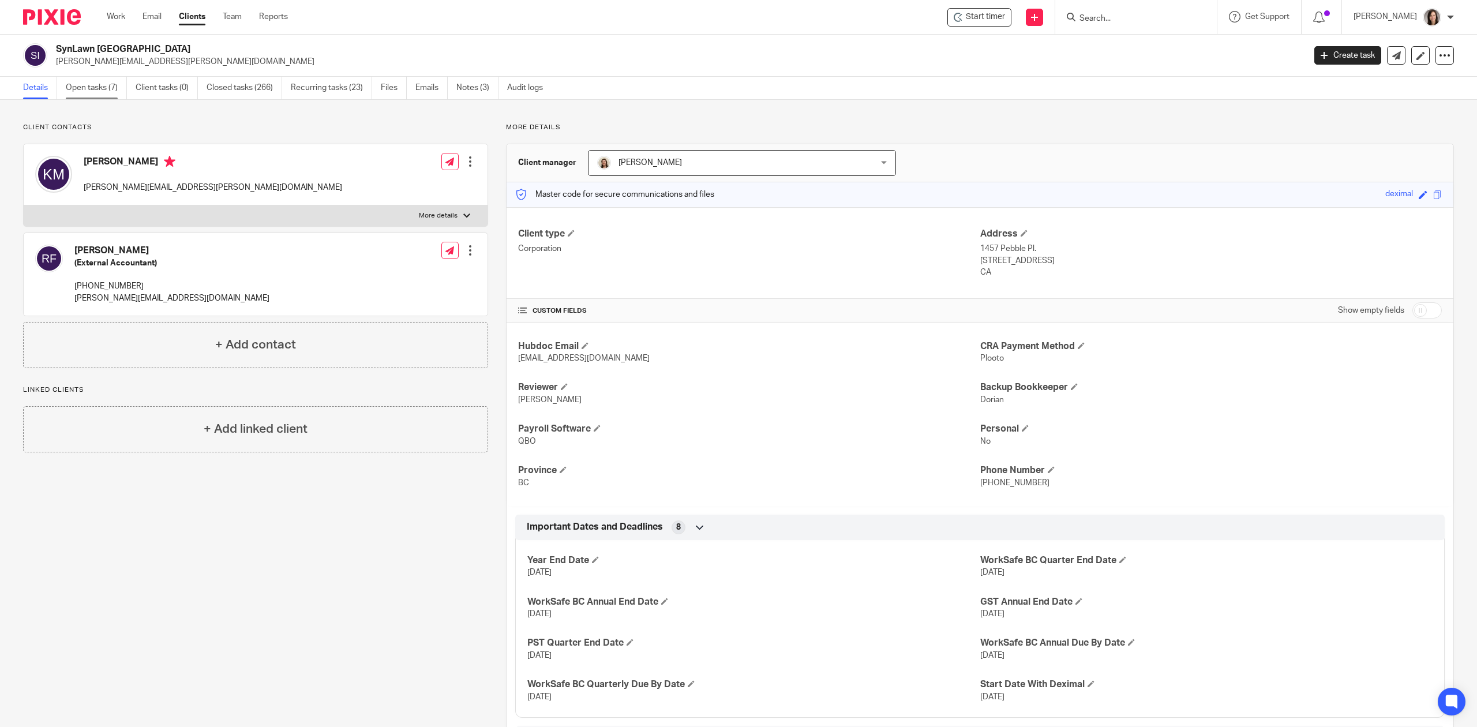
click at [91, 86] on link "Open tasks (7)" at bounding box center [96, 88] width 61 height 22
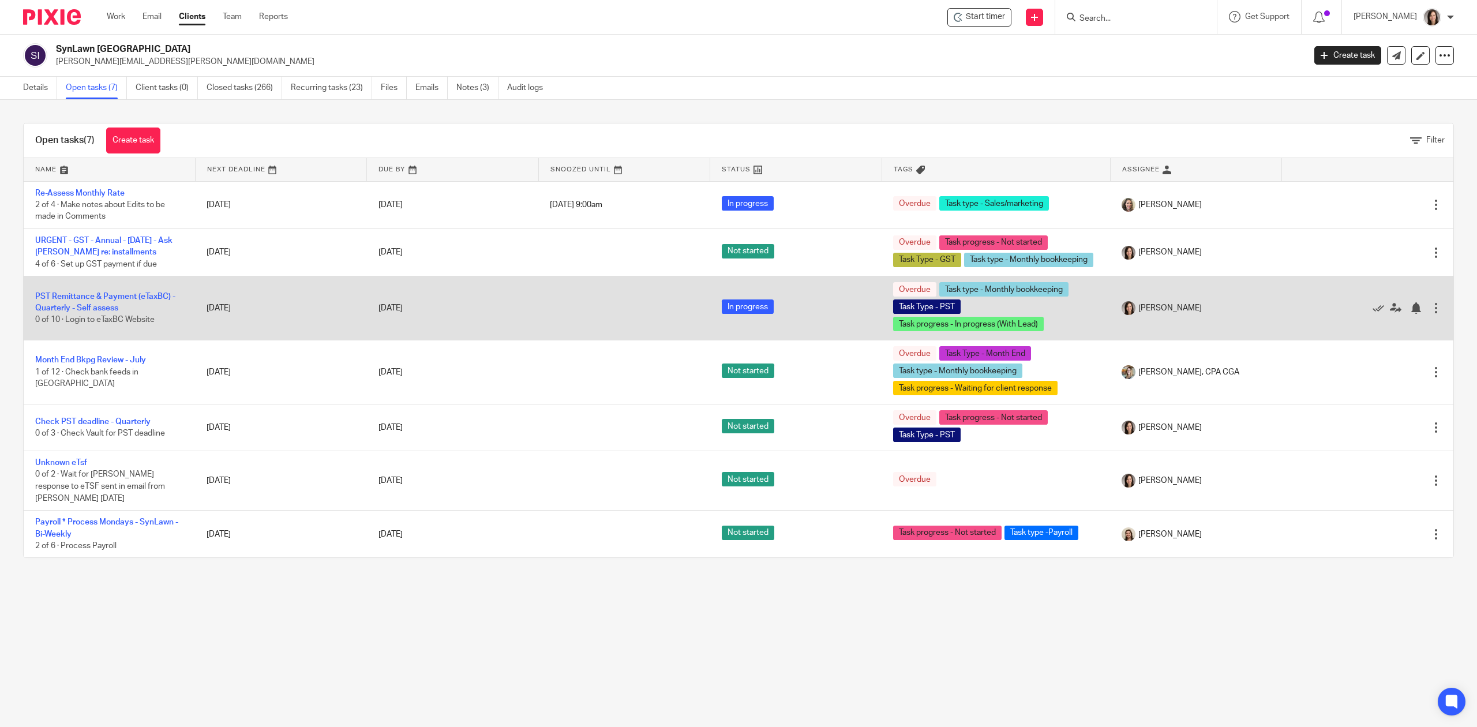
click at [103, 318] on td "PST Remittance & Payment (eTaxBC) - Quarterly - Self assess 0 of 10 · Login to …" at bounding box center [109, 308] width 171 height 64
click at [100, 312] on link "PST Remittance & Payment (eTaxBC) - Quarterly - Self assess" at bounding box center [105, 302] width 140 height 20
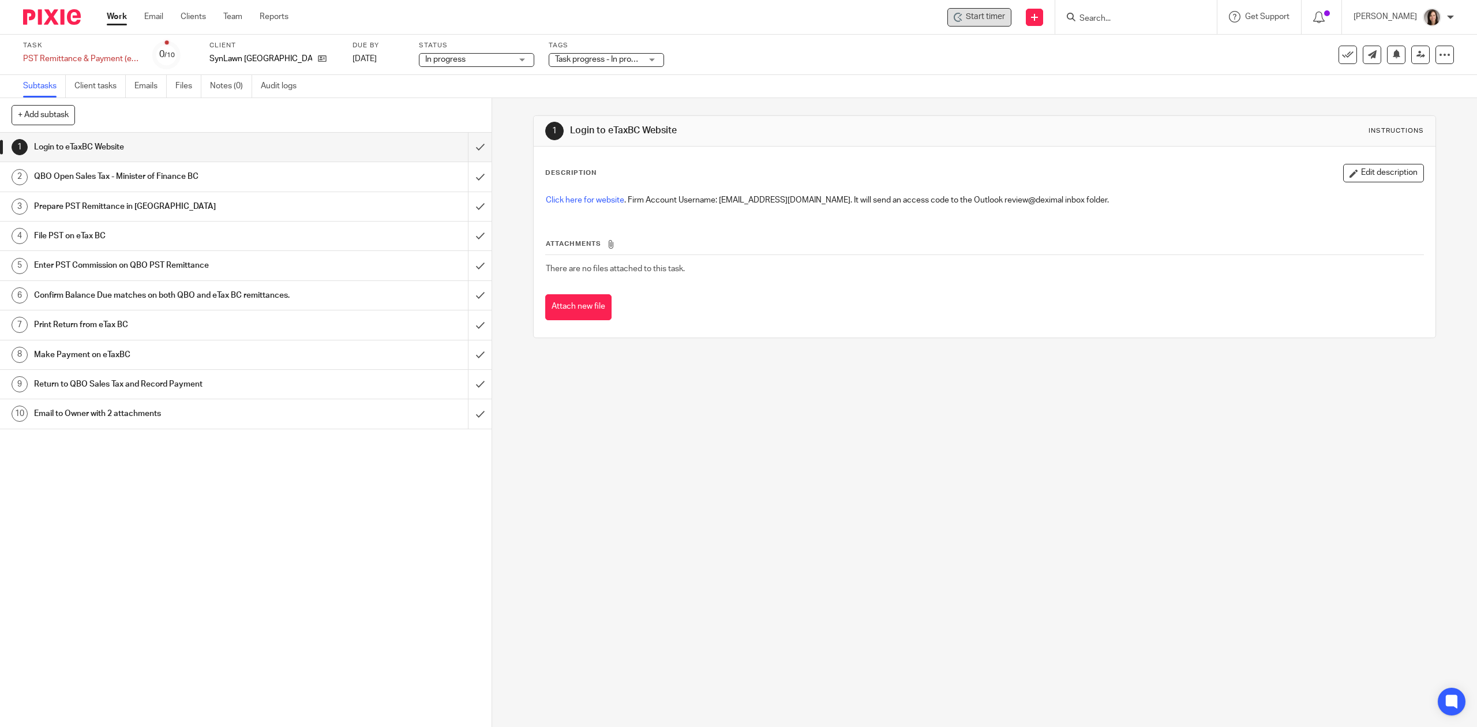
click at [995, 14] on span "Start timer" at bounding box center [985, 17] width 39 height 12
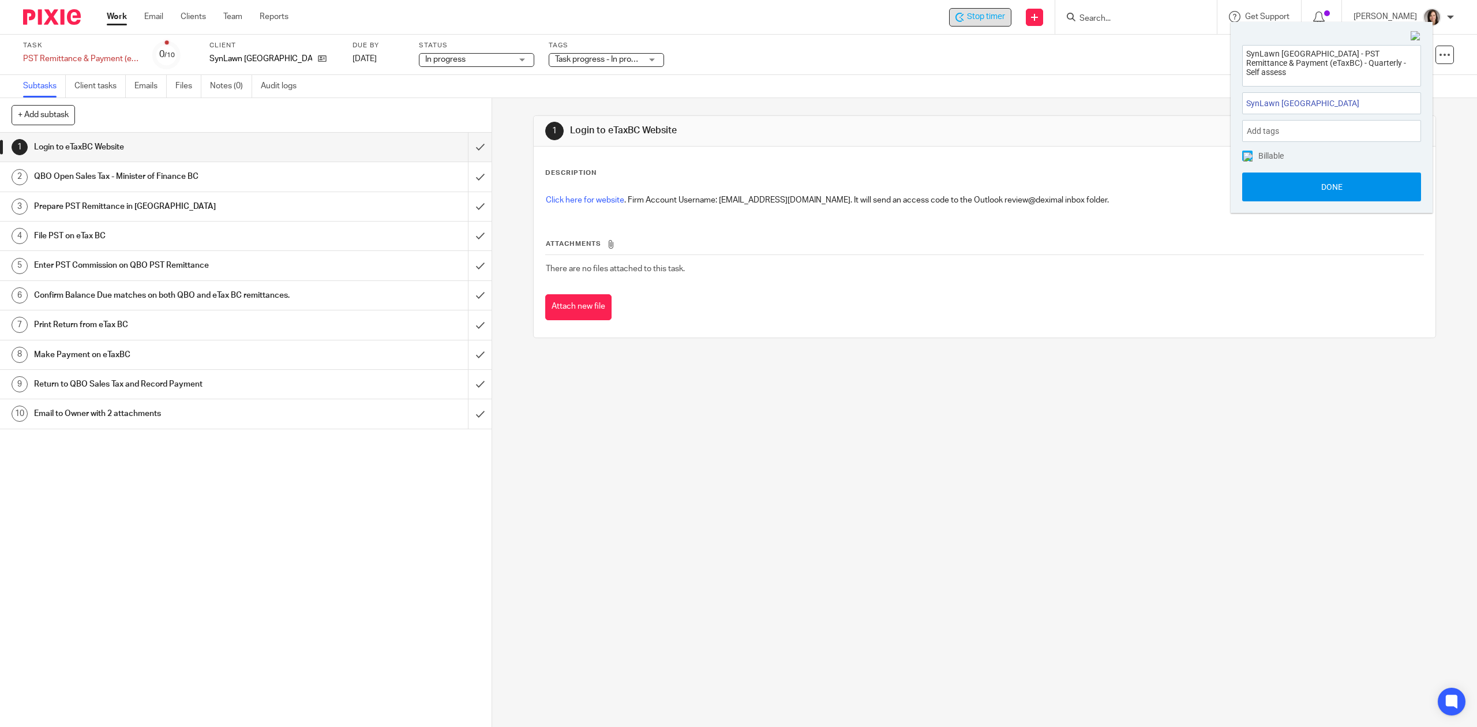
click at [1351, 186] on button "Done" at bounding box center [1331, 186] width 179 height 29
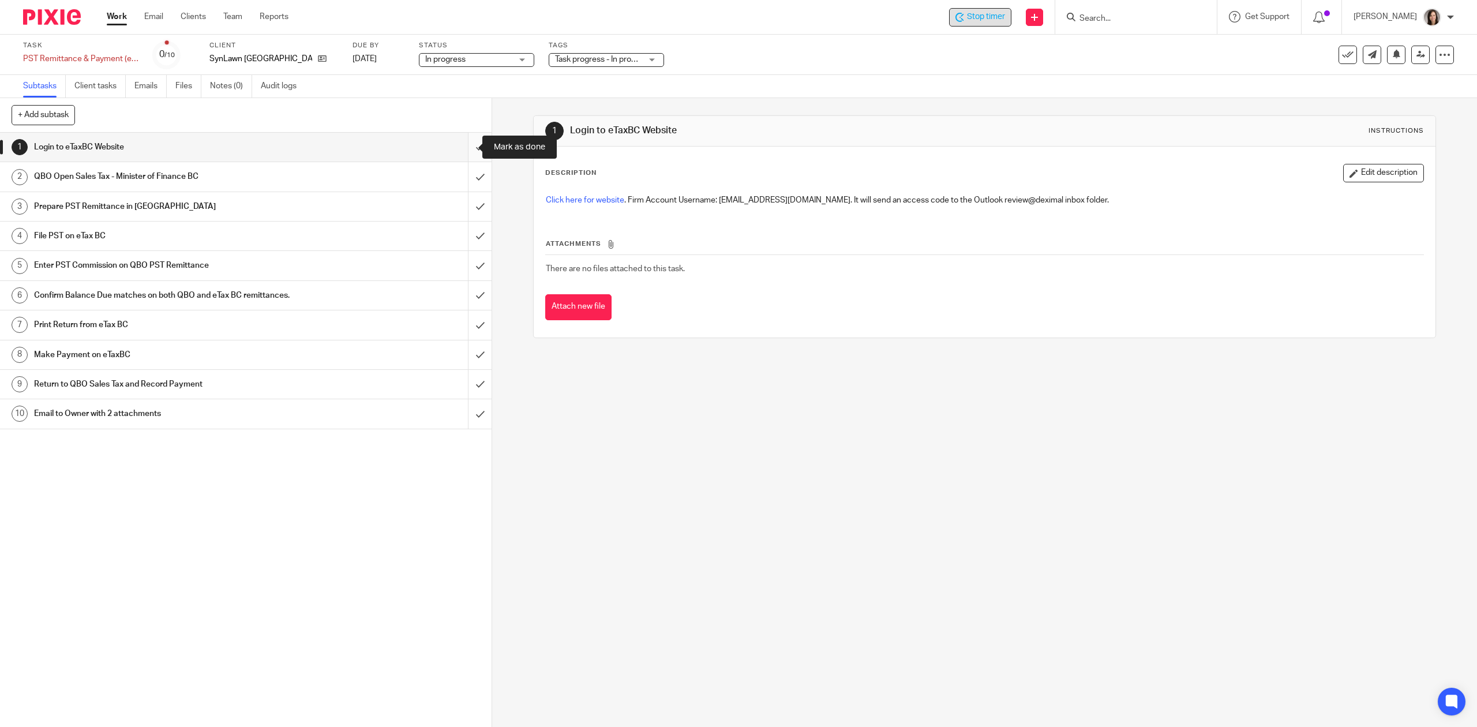
click at [457, 150] on input "submit" at bounding box center [246, 147] width 492 height 29
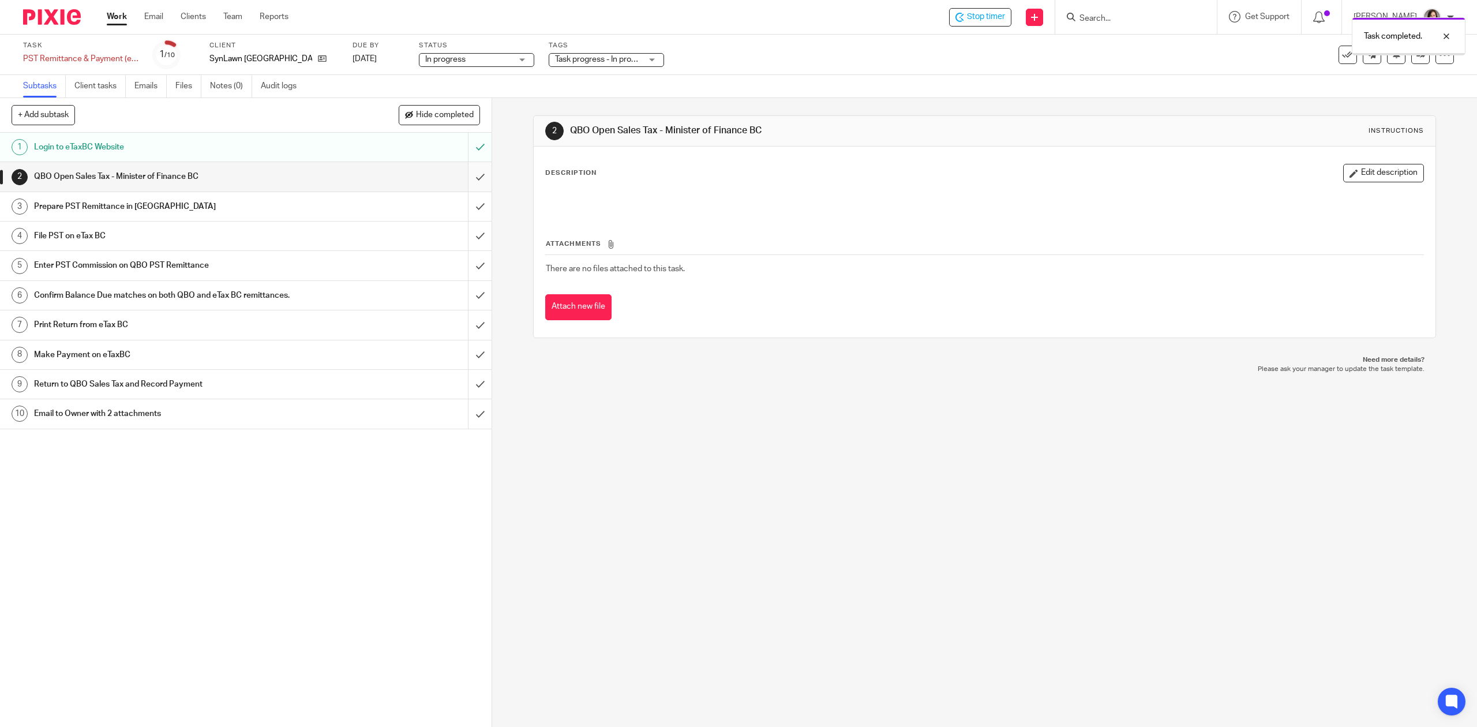
click at [466, 179] on input "submit" at bounding box center [246, 176] width 492 height 29
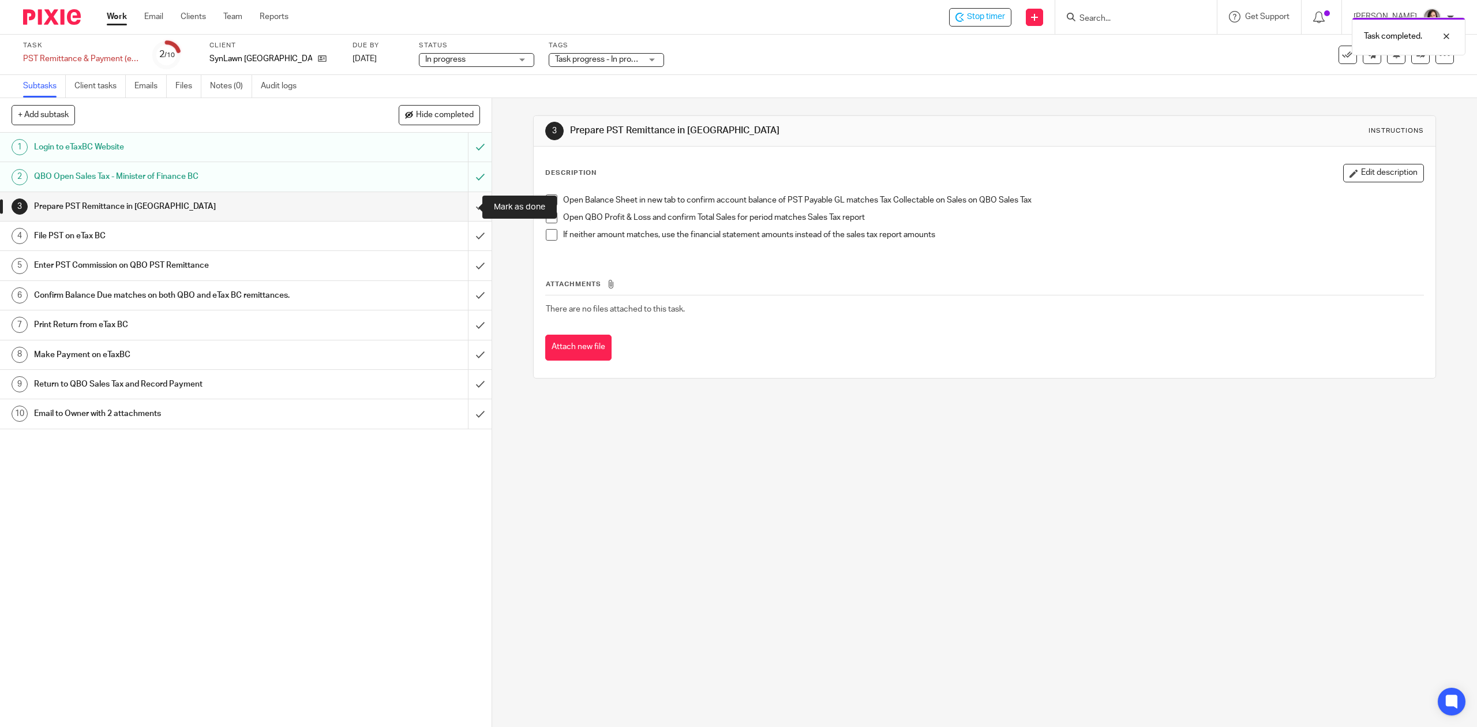
click at [470, 210] on input "submit" at bounding box center [246, 206] width 492 height 29
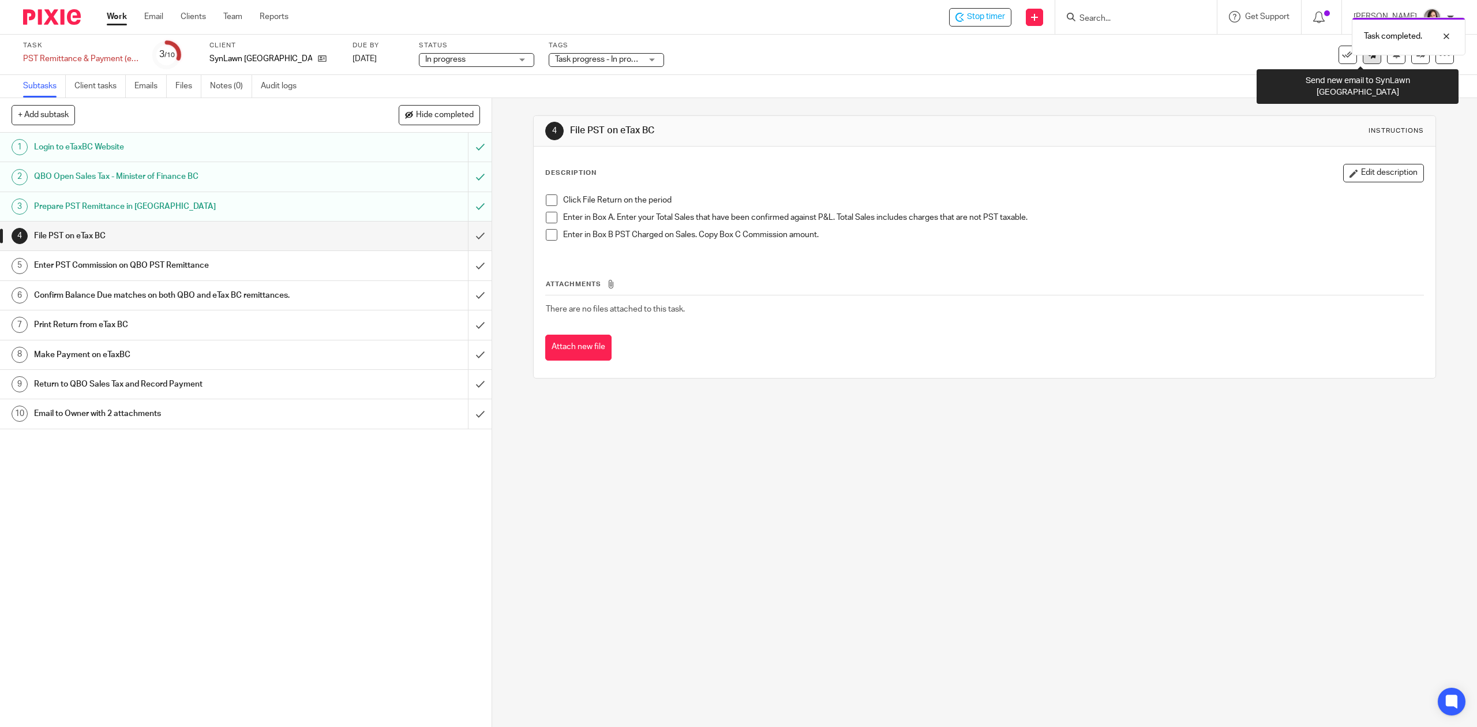
click at [1364, 62] on link at bounding box center [1372, 55] width 18 height 18
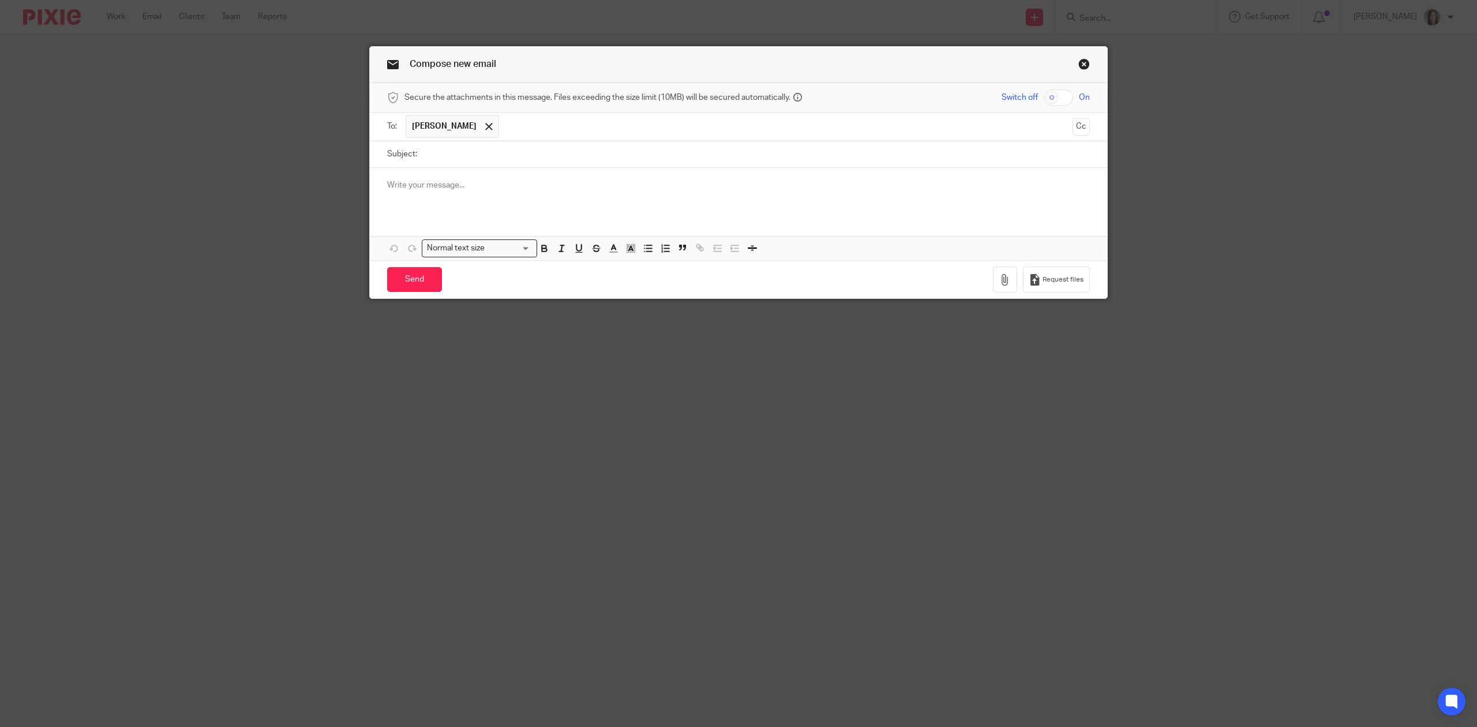
click at [432, 159] on input "Subject:" at bounding box center [756, 154] width 667 height 26
type input "PST My - [DATE]"
click at [434, 187] on p at bounding box center [738, 185] width 703 height 12
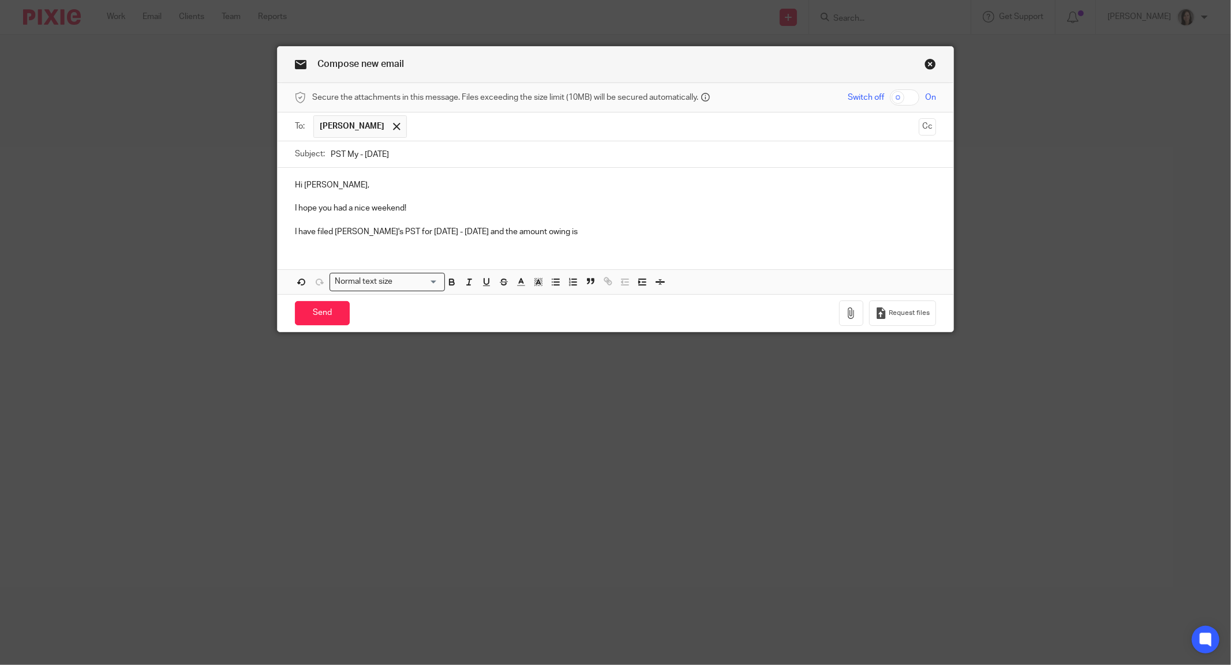
click at [575, 224] on p at bounding box center [615, 221] width 641 height 12
drag, startPoint x: 557, startPoint y: 233, endPoint x: 292, endPoint y: 231, distance: 265.4
click at [295, 231] on p "I have filed Synlawn's PST for May - July 2025 and the amount owing is" at bounding box center [615, 232] width 641 height 12
click at [315, 232] on p "I" at bounding box center [615, 232] width 641 height 12
click at [479, 231] on p "I just wanted to let you know that I calculated Synlawn's PST for May - July 20…" at bounding box center [615, 232] width 641 height 12
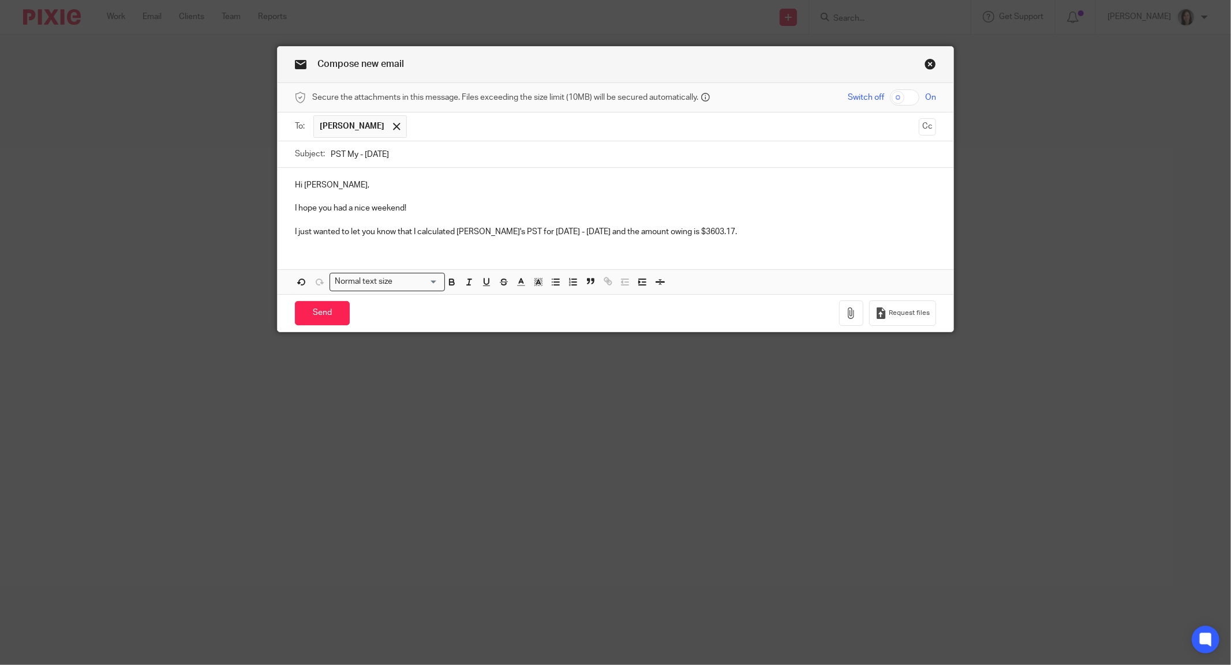
click at [343, 227] on p "I just wanted to let you know that I calculated Synlawn's PST for May - July 20…" at bounding box center [615, 232] width 641 height 12
drag, startPoint x: 406, startPoint y: 232, endPoint x: 276, endPoint y: 227, distance: 130.5
click at [277, 227] on div "Hi Kris, I hope you had a nice weekend! I just wanted to let you know that I ca…" at bounding box center [615, 207] width 676 height 78
drag, startPoint x: 590, startPoint y: 230, endPoint x: 455, endPoint y: 231, distance: 135.6
click at [455, 231] on p "I calculated Synlawn's PST for May - July 2025 and the amount owing is $3603.17." at bounding box center [615, 232] width 641 height 12
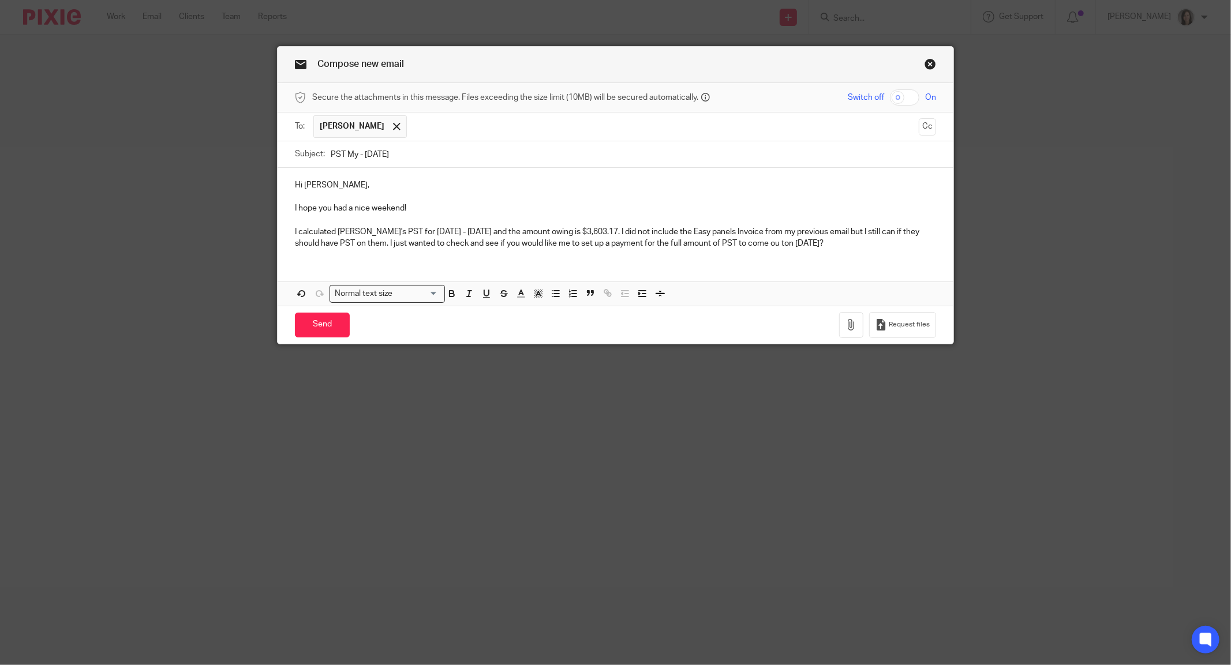
click at [746, 237] on p "I calculated Synlawn's PST for May - July 2025 and the amount owing is $3,603.1…" at bounding box center [615, 238] width 641 height 24
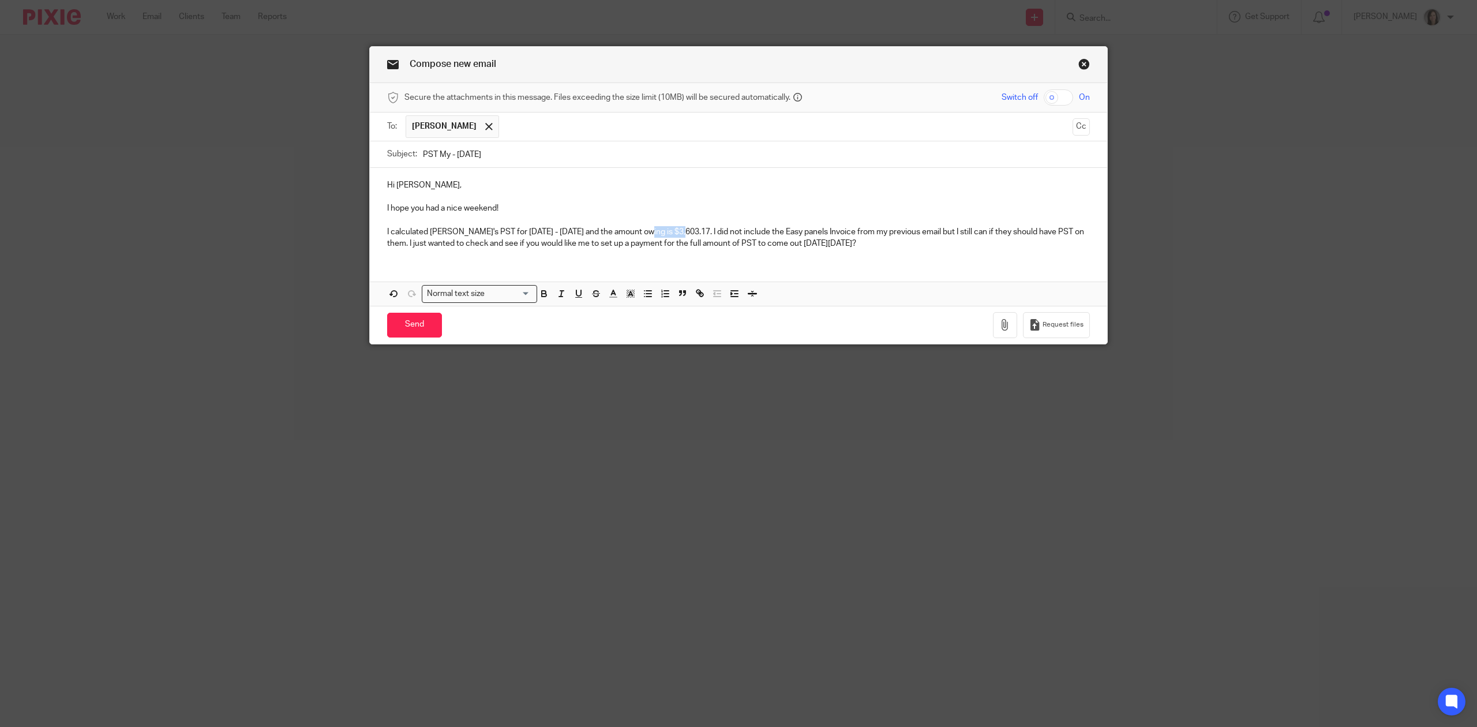
drag, startPoint x: 677, startPoint y: 231, endPoint x: 639, endPoint y: 231, distance: 37.5
click at [639, 231] on p "I calculated Synlawn's PST for May - July 2025 and the amount owing is $3,603.1…" at bounding box center [738, 238] width 703 height 24
click at [774, 234] on p "I calculated Synlawn's PST for May - July 2025 and the amount owing is $3,603.1…" at bounding box center [738, 238] width 703 height 24
drag, startPoint x: 1074, startPoint y: 233, endPoint x: 981, endPoint y: 231, distance: 92.9
click at [981, 231] on p "I calculated Synlawn's PST for May - July 2025 and the amount owing is $3,603.1…" at bounding box center [738, 238] width 703 height 24
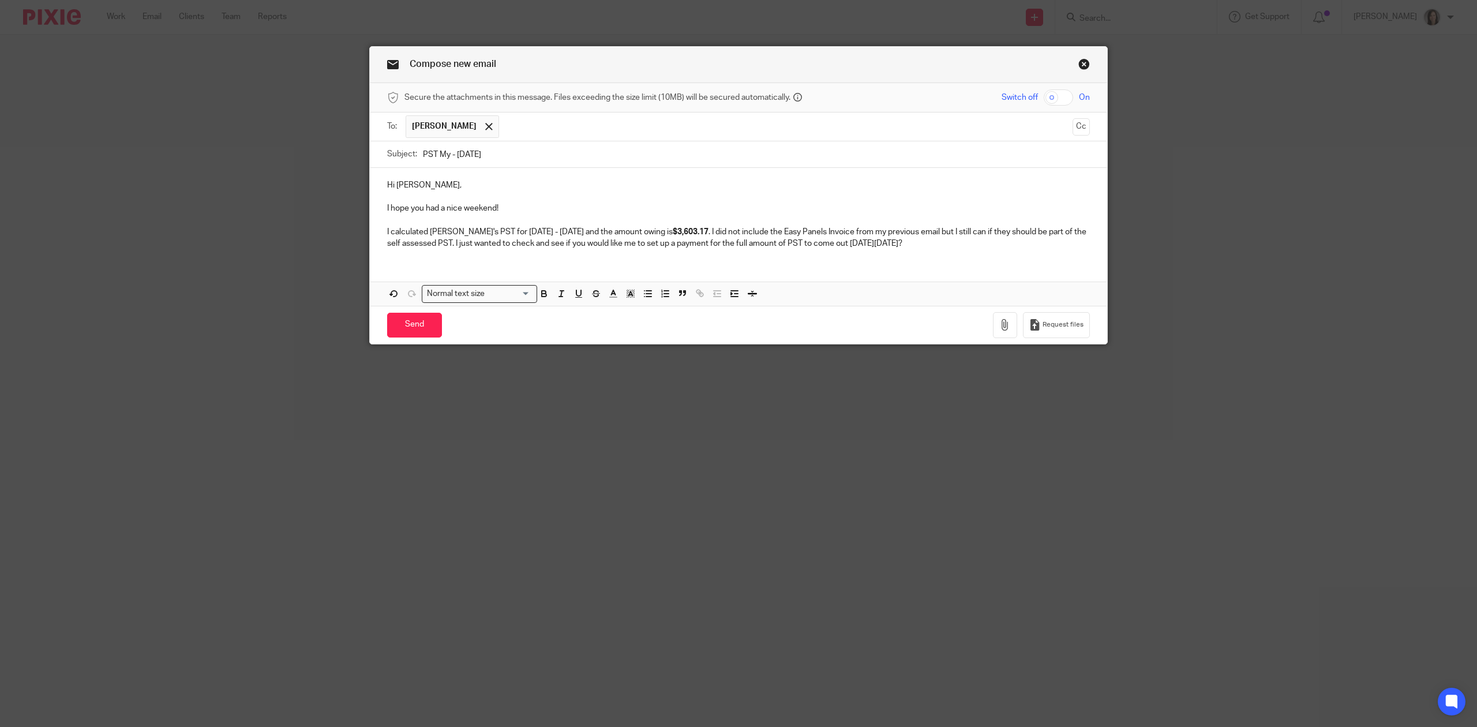
click at [762, 243] on p "I calculated Synlawn's PST for May - July 2025 and the amount owing is $3,603.1…" at bounding box center [738, 238] width 703 height 24
click at [910, 239] on p "I calculated Synlawn's PST for May - July 2025 and the amount owing is $3,603.1…" at bounding box center [738, 238] width 703 height 24
click at [909, 248] on p "I calculated Synlawn's PST for May - July 2025 and the amount owing is $3,603.1…" at bounding box center [738, 238] width 703 height 24
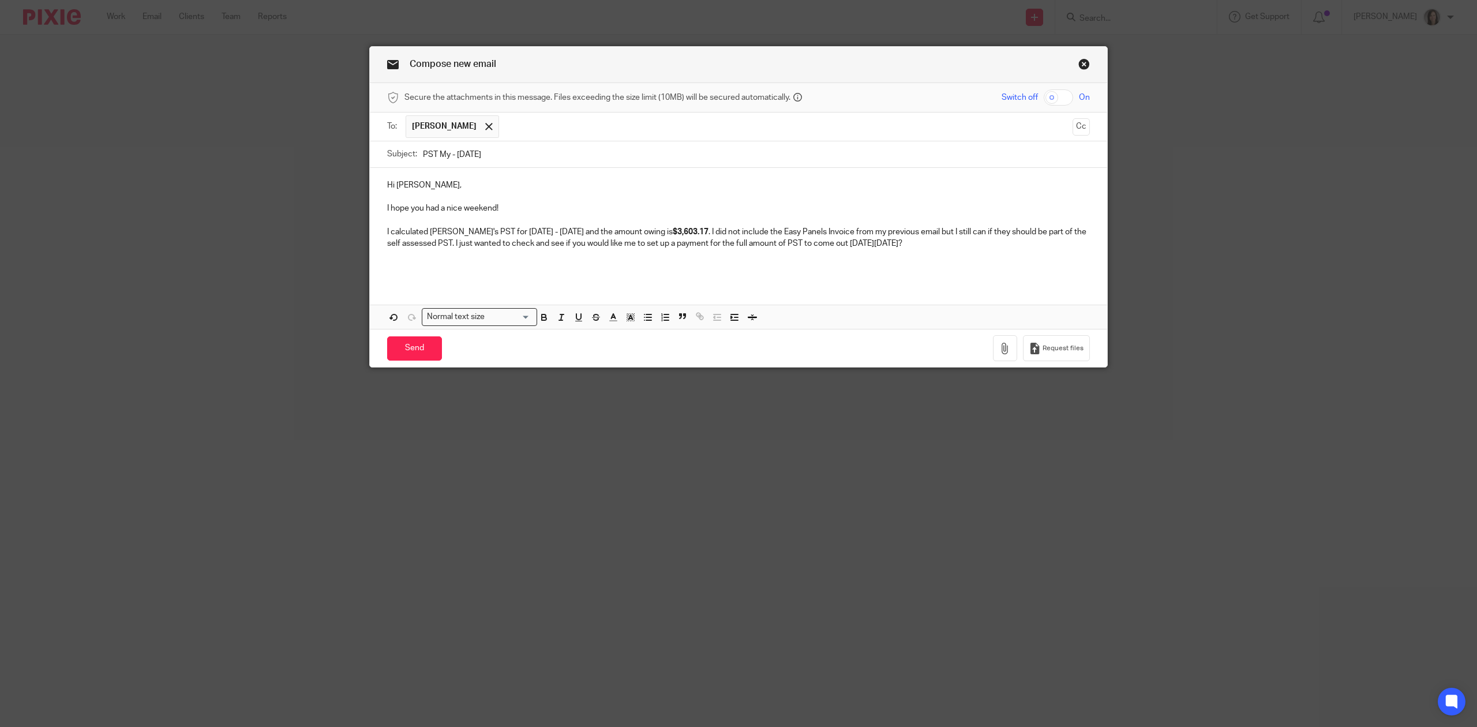
click at [910, 248] on p "I calculated Synlawn's PST for May - July 2025 and the amount owing is $3,603.1…" at bounding box center [738, 238] width 703 height 24
click at [1043, 242] on p "I calculated Synlawn's PST for May - July 2025 and the amount owing is $3,603.1…" at bounding box center [738, 238] width 703 height 24
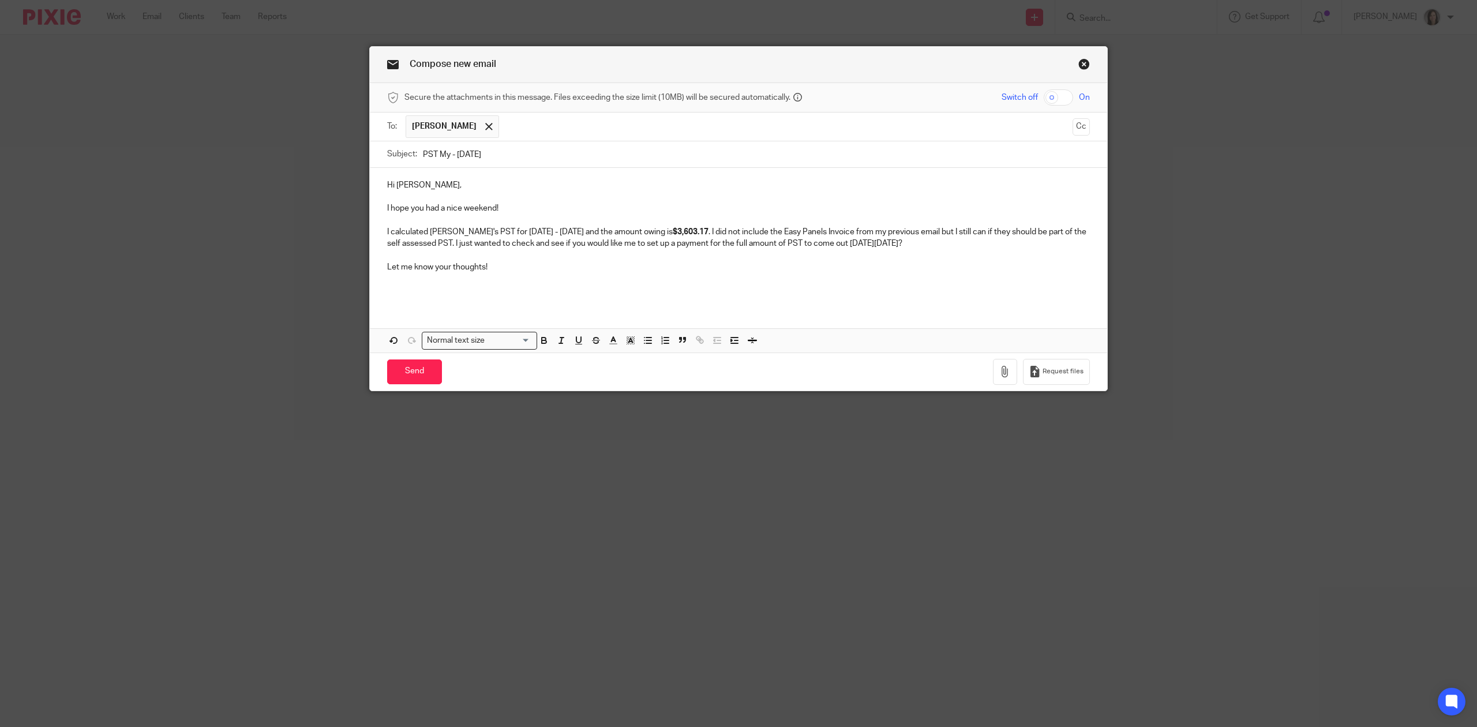
click at [434, 241] on p "I calculated Synlawn's PST for May - July 2025 and the amount owing is $3,603.1…" at bounding box center [738, 238] width 703 height 24
drag, startPoint x: 939, startPoint y: 243, endPoint x: 889, endPoint y: 243, distance: 50.2
click at [889, 243] on p "I calculated Synlawn's PST for May - July 2025 and the amount owing is $3,603.1…" at bounding box center [738, 238] width 703 height 24
click at [857, 243] on p "I calculated Synlawn's PST for May - July 2025 and the amount owing is $3,603.1…" at bounding box center [738, 238] width 703 height 24
drag, startPoint x: 487, startPoint y: 269, endPoint x: 432, endPoint y: 269, distance: 55.4
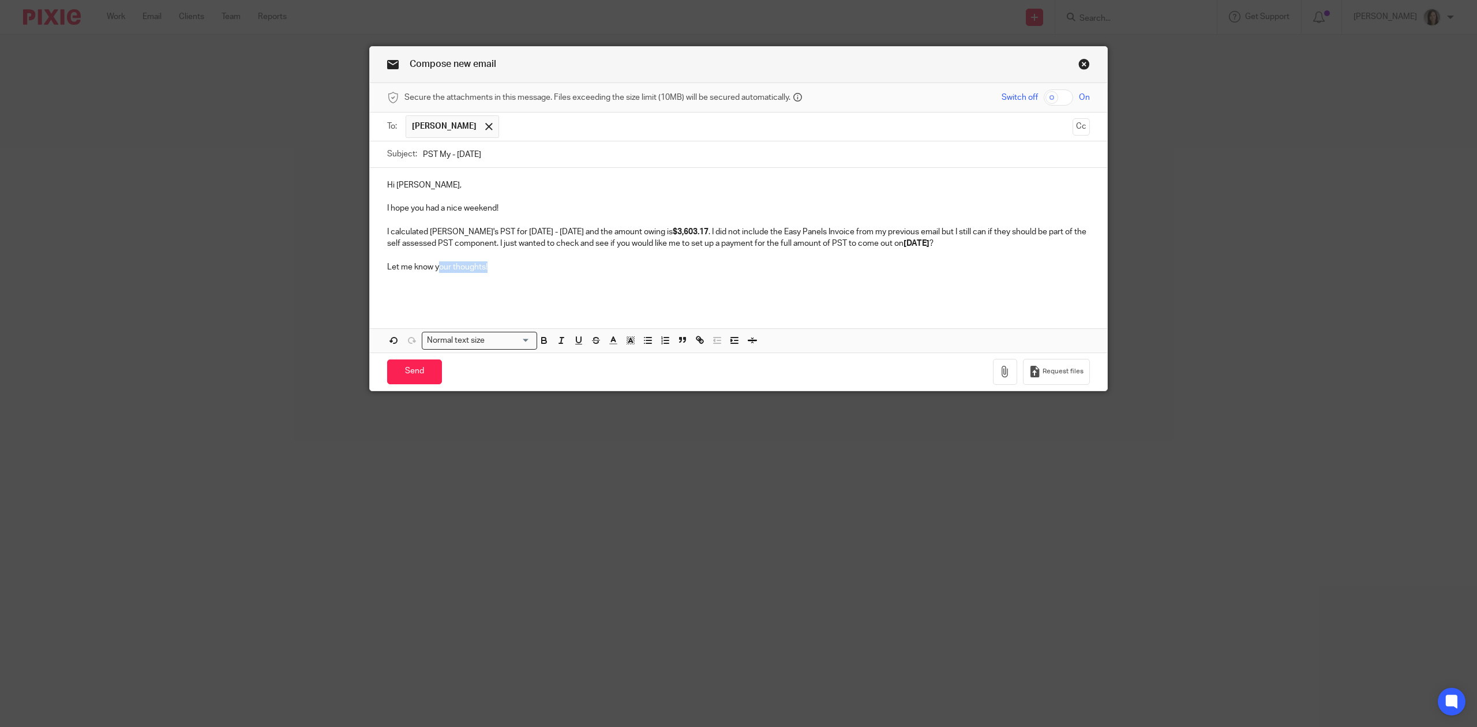
click at [432, 269] on p "Let me know your thoughts!" at bounding box center [738, 267] width 703 height 12
click at [432, 292] on p at bounding box center [738, 290] width 703 height 12
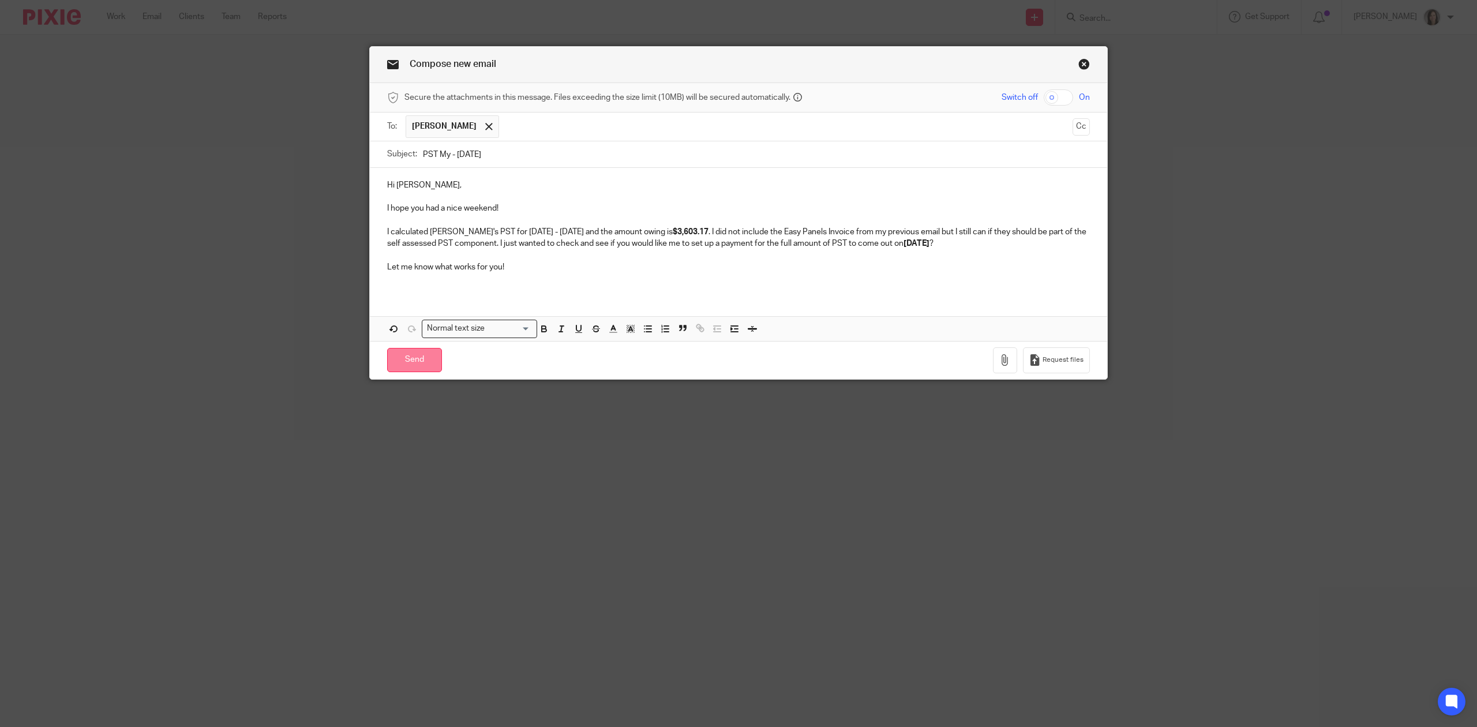
click at [411, 368] on input "Send" at bounding box center [414, 360] width 55 height 25
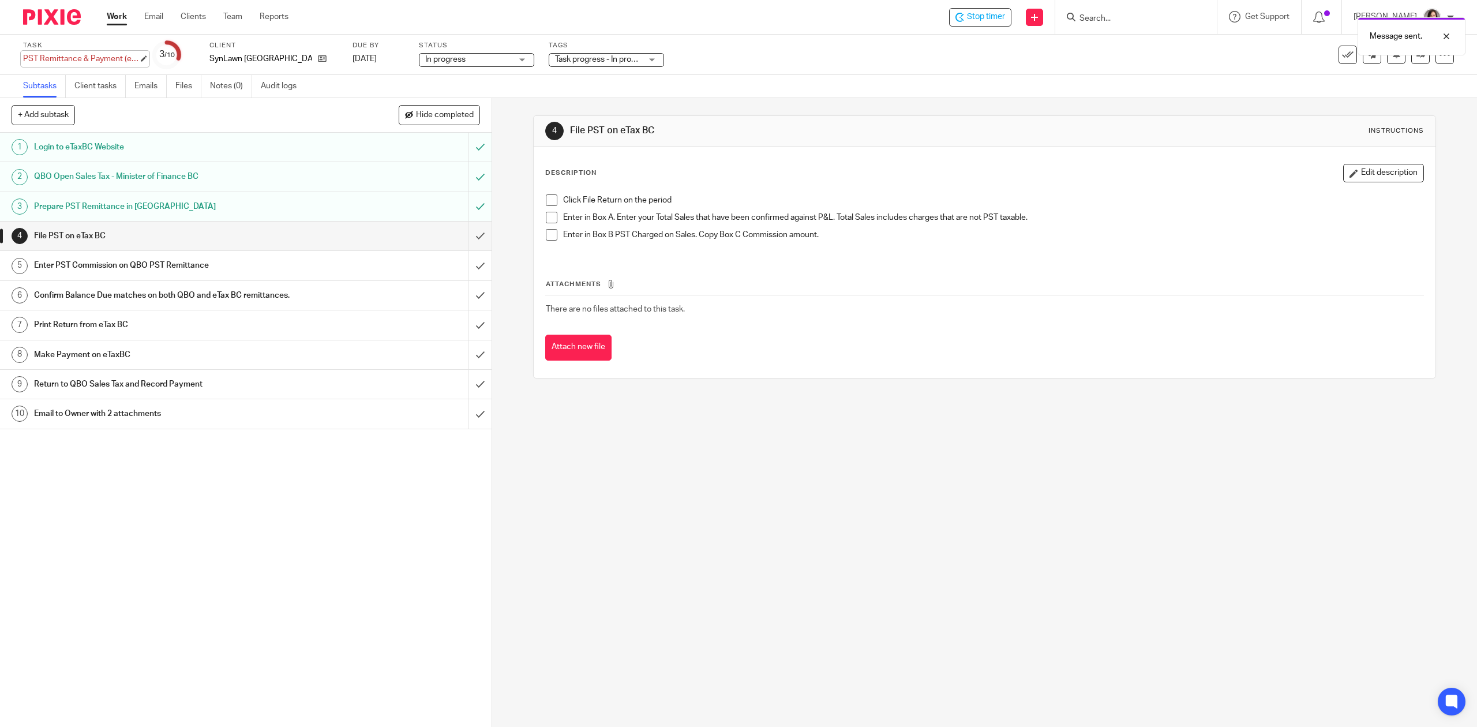
click at [74, 62] on div "PST Remittance & Payment (eTaxBC) - Quarterly - Self assess Save PST Remittance…" at bounding box center [80, 59] width 115 height 12
click at [83, 60] on input "PST Remittance & Payment (eTaxBC) - Quarterly - Self assess" at bounding box center [107, 59] width 169 height 13
type input "PST Remittance & Payment (eTaxBC) - Quarterly - Check payment with [PERSON_NAME]"
click at [192, 577] on div "1 Login to eTaxBC Website 2 QBO Open Sales Tax - Minister of Finance BC 3 Prepa…" at bounding box center [246, 430] width 492 height 594
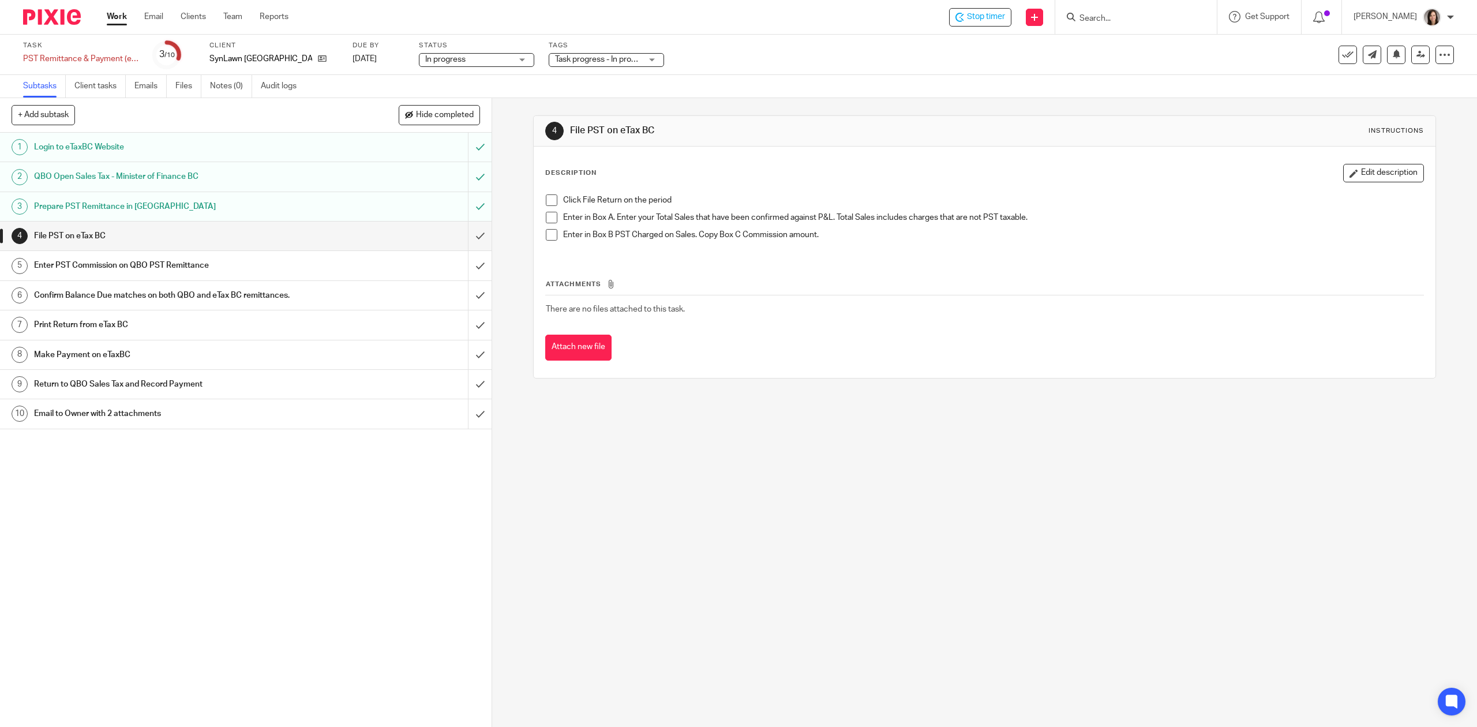
click at [116, 16] on link "Work" at bounding box center [117, 17] width 20 height 12
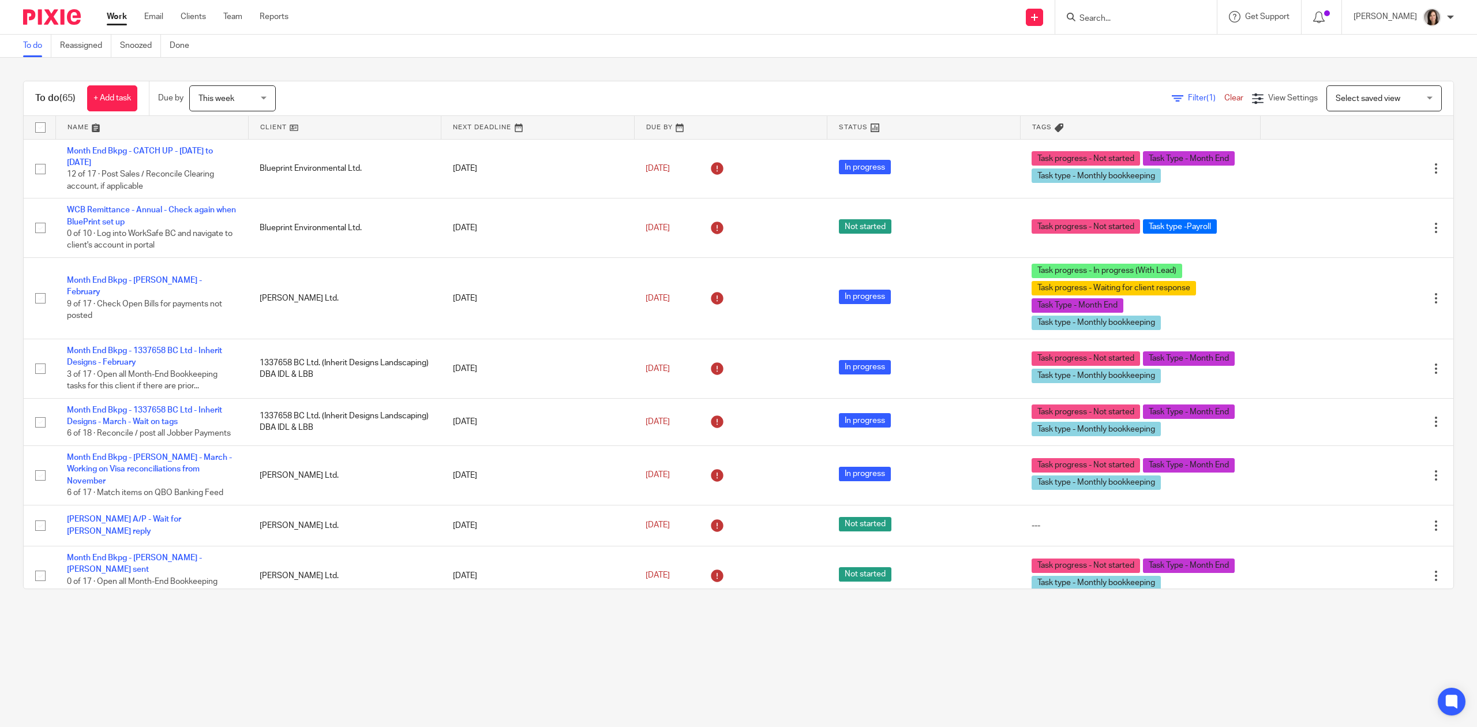
click at [1101, 23] on input "Search" at bounding box center [1130, 19] width 104 height 10
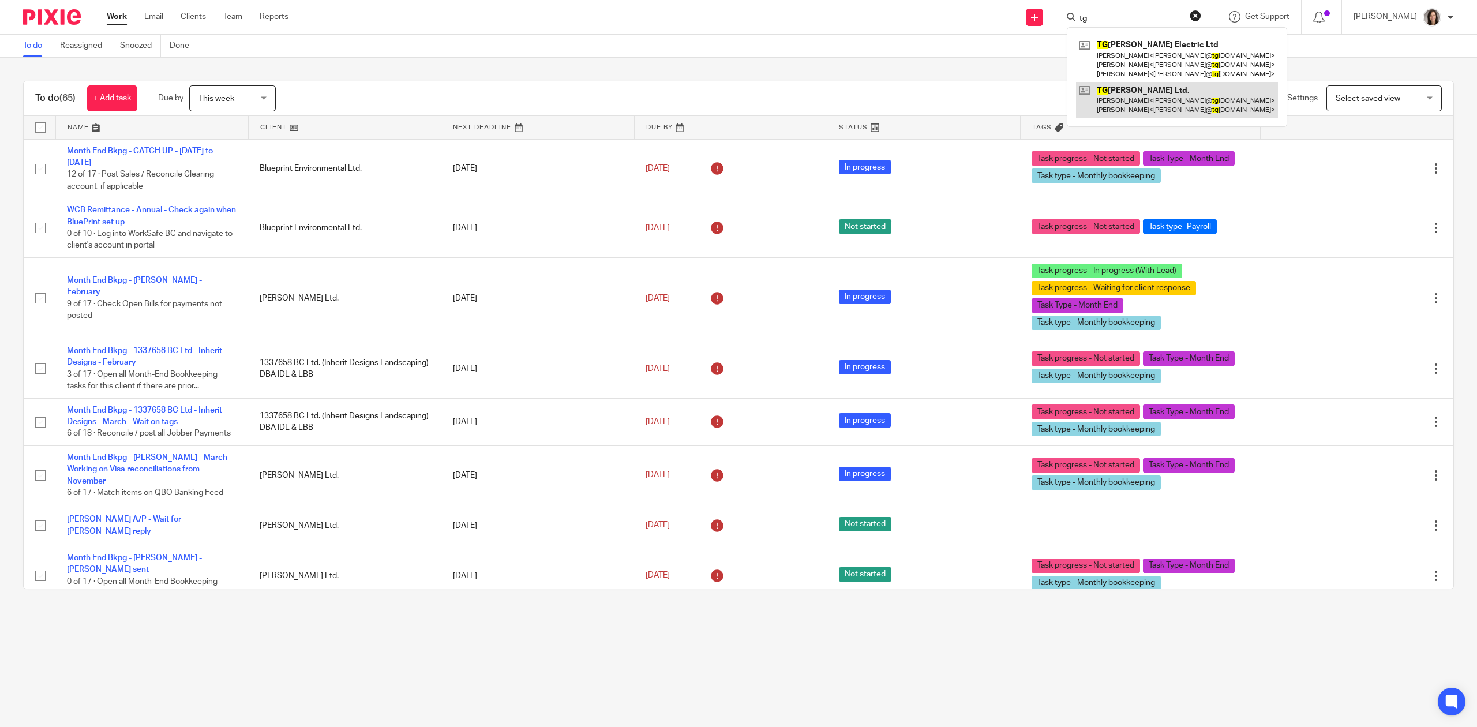
type input "tg"
click at [1134, 91] on link at bounding box center [1177, 100] width 202 height 36
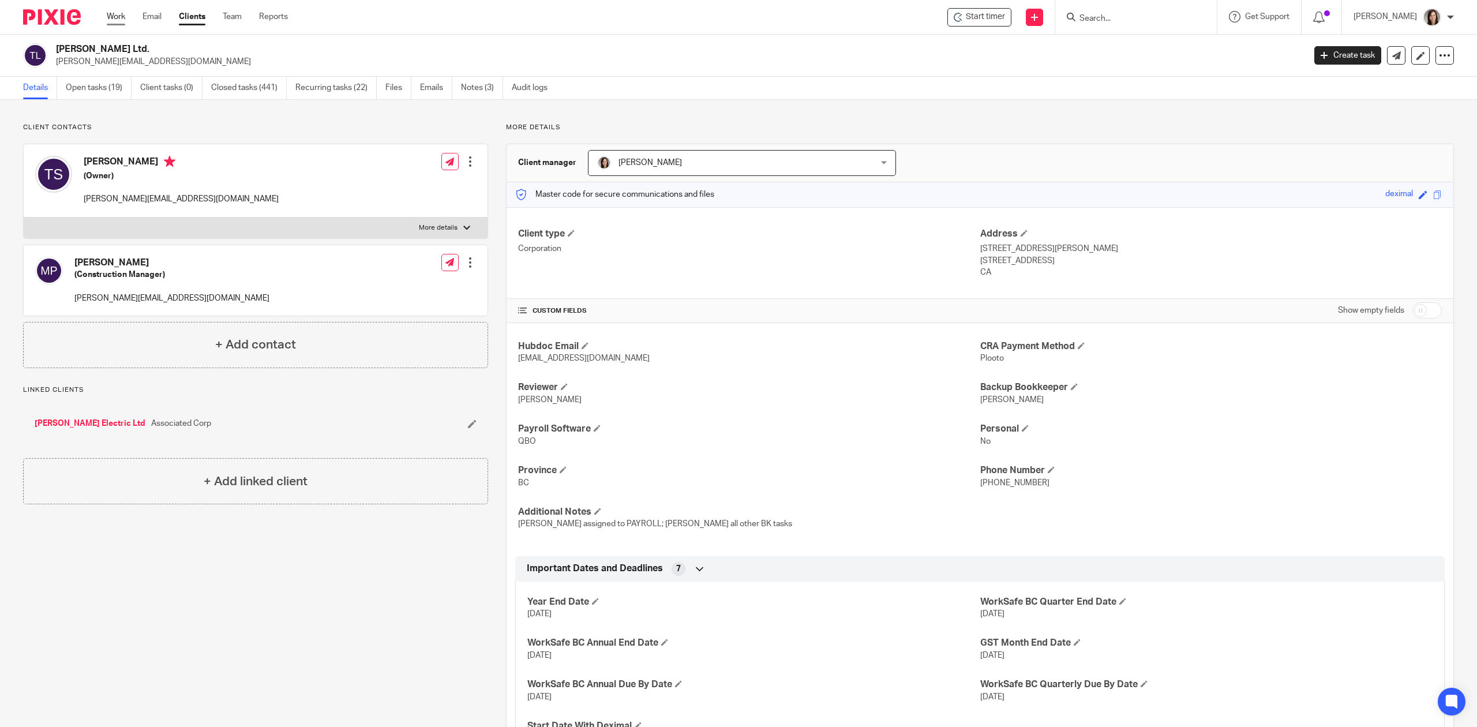
click at [108, 14] on link "Work" at bounding box center [116, 17] width 18 height 12
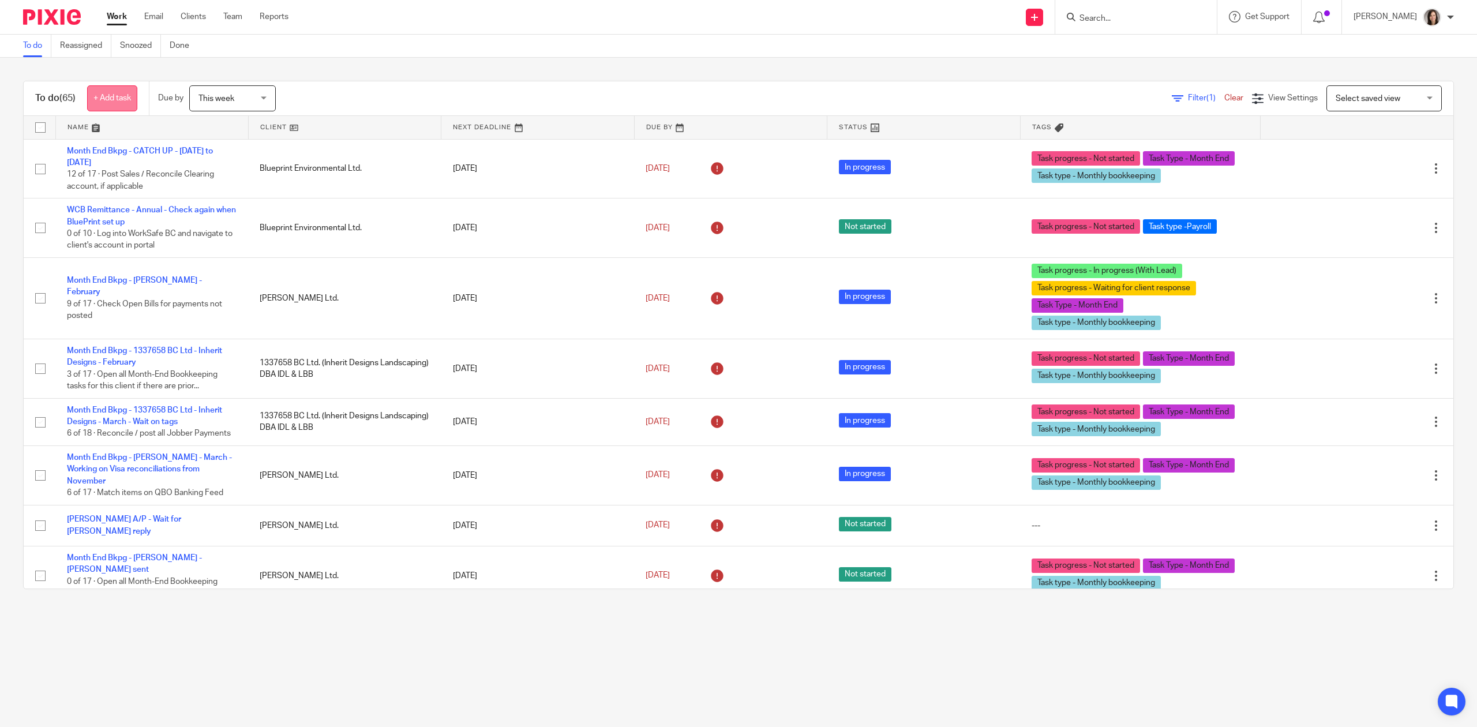
click at [132, 103] on link "+ Add task" at bounding box center [112, 98] width 50 height 26
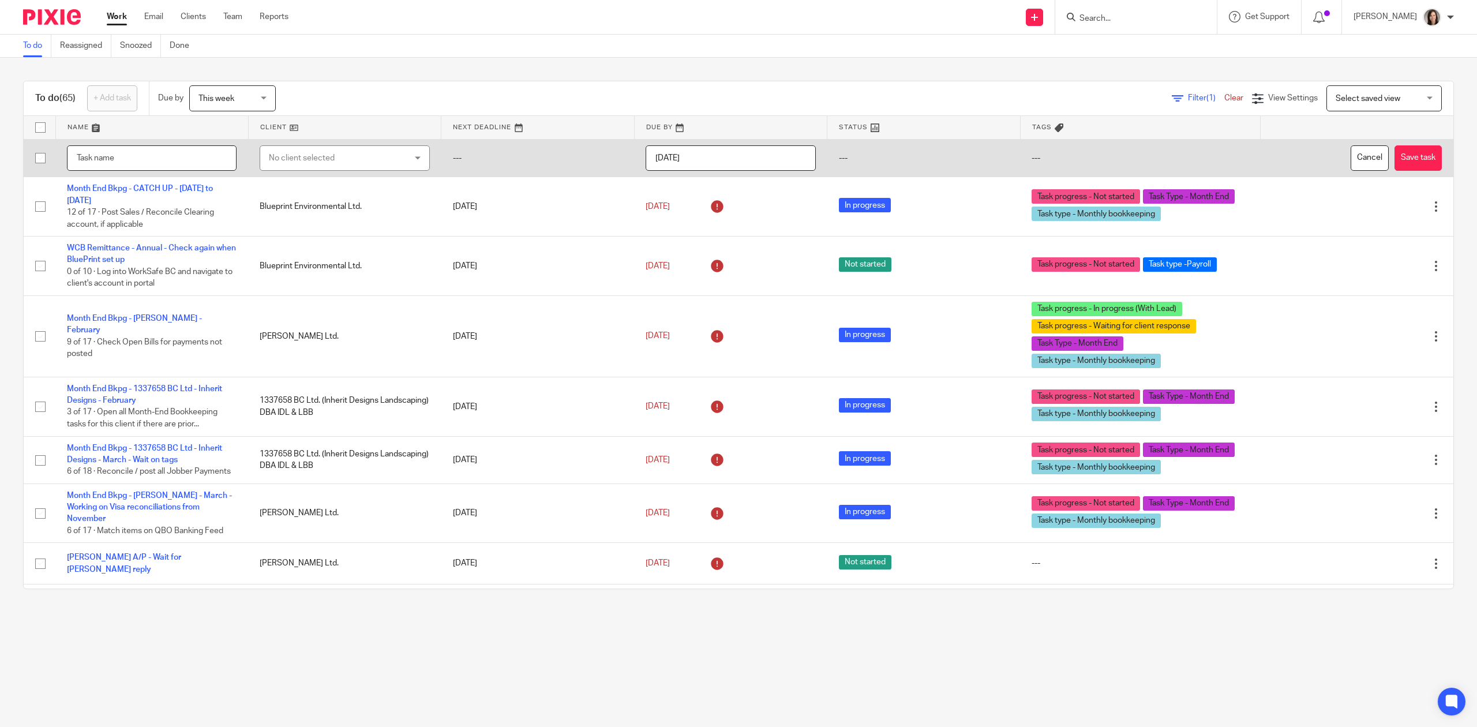
click at [93, 157] on input "text" at bounding box center [152, 158] width 170 height 26
type input "[PERSON_NAME] - Investigate A/P"
click at [323, 153] on div "No client selected" at bounding box center [333, 158] width 128 height 24
type input "hank"
click at [330, 234] on li "1381301 B.C. Ltd. dba [PERSON_NAME]'s Cowichan (prev. [PERSON_NAME] & Ludo)" at bounding box center [336, 228] width 163 height 47
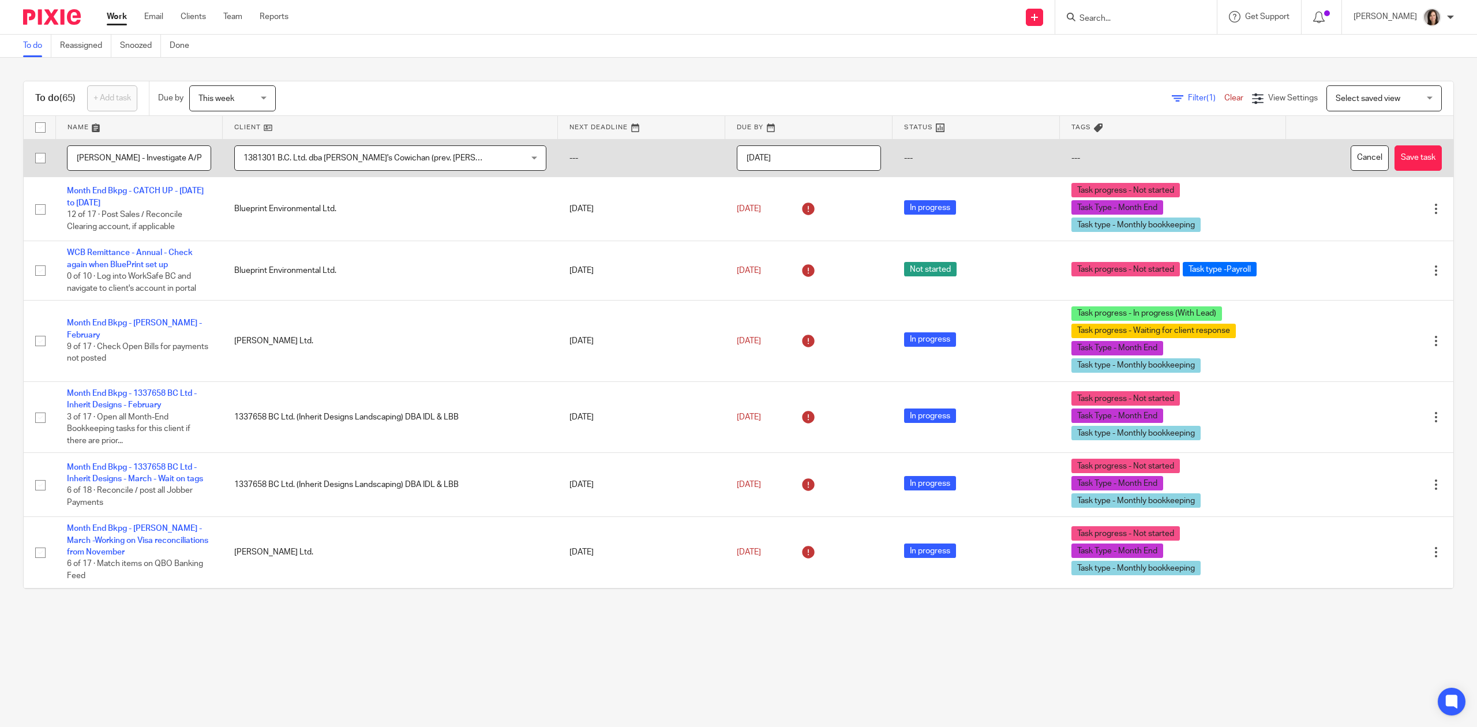
click at [892, 157] on td "---" at bounding box center [975, 158] width 167 height 38
click at [558, 160] on td "---" at bounding box center [641, 158] width 167 height 38
click at [1060, 162] on td "---" at bounding box center [1173, 158] width 226 height 38
click at [1394, 162] on button "Save task" at bounding box center [1417, 158] width 47 height 26
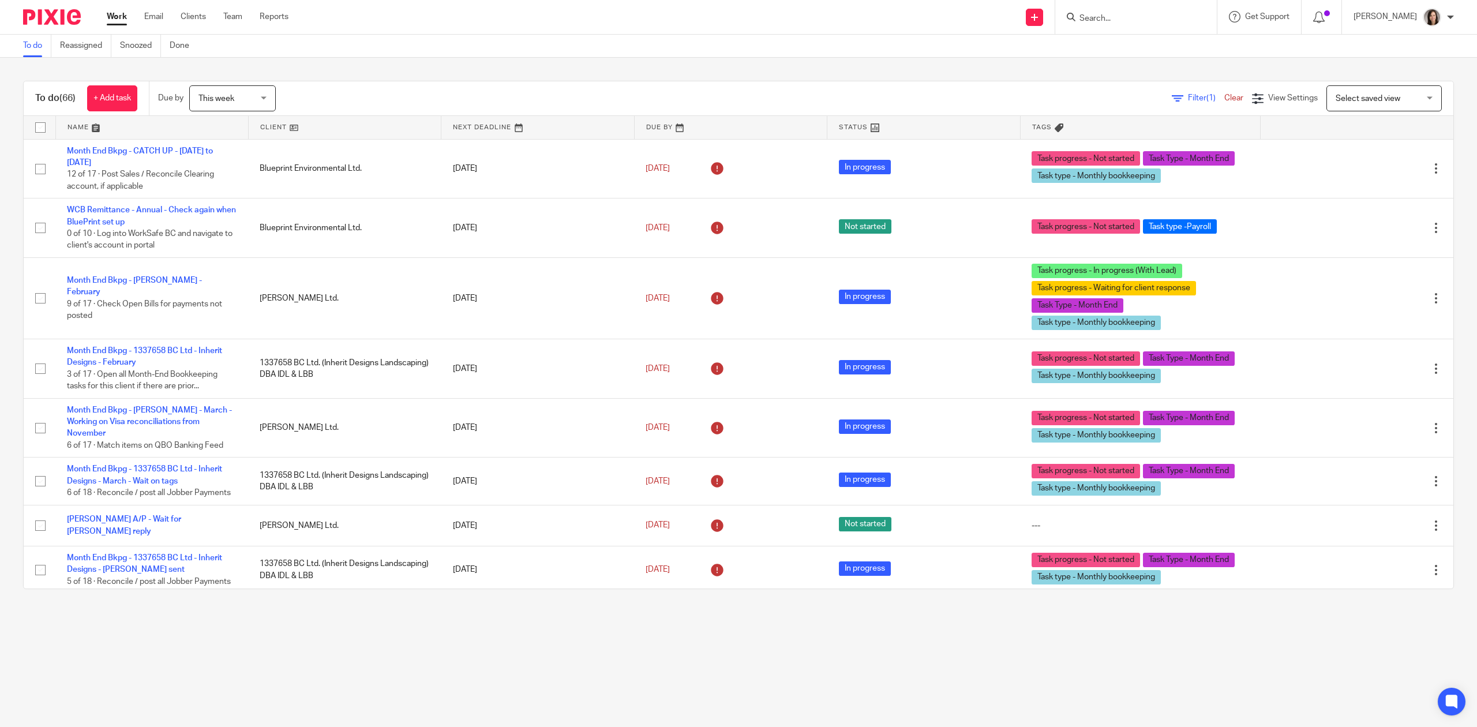
click at [1124, 31] on div at bounding box center [1136, 17] width 162 height 34
click at [1124, 22] on input "Search" at bounding box center [1130, 19] width 104 height 10
type input "[PERSON_NAME]"
click at [1131, 58] on link at bounding box center [1200, 54] width 248 height 36
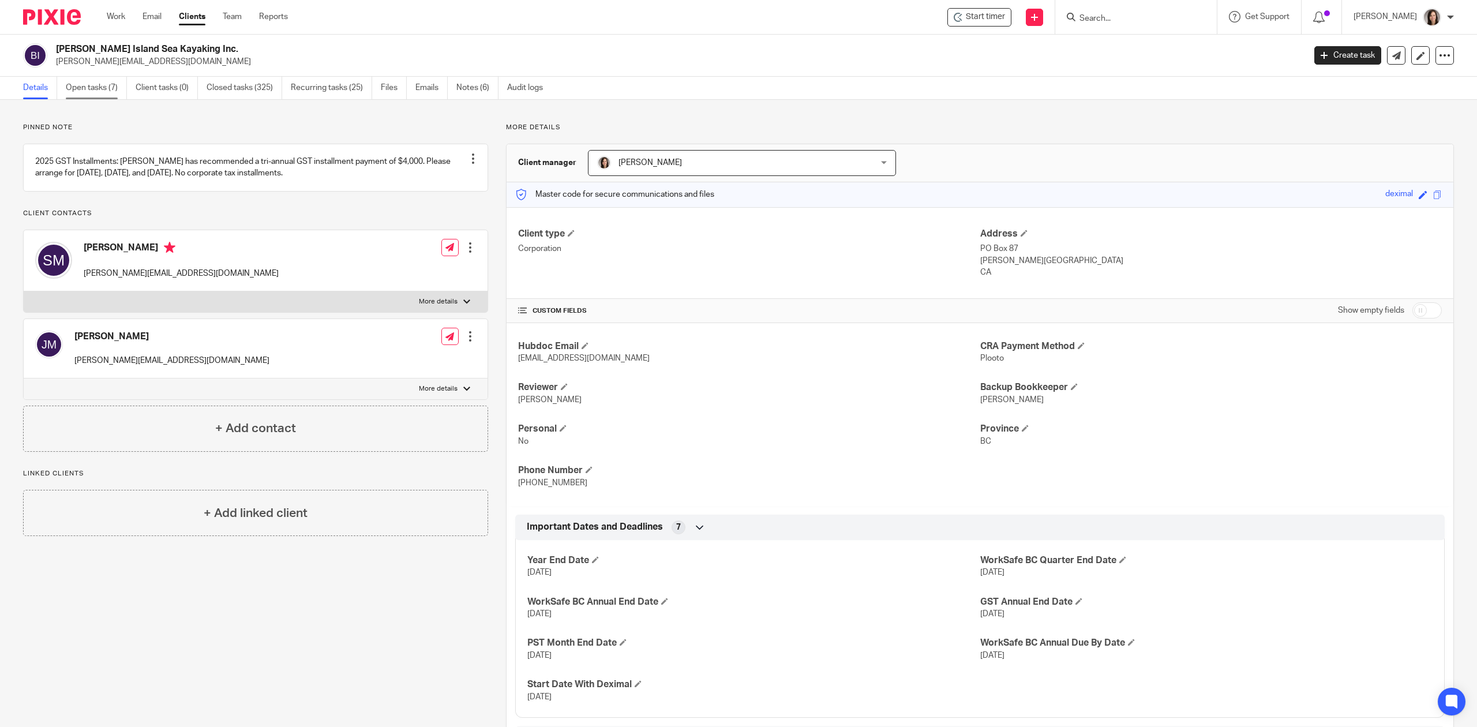
click at [68, 88] on link "Open tasks (7)" at bounding box center [96, 88] width 61 height 22
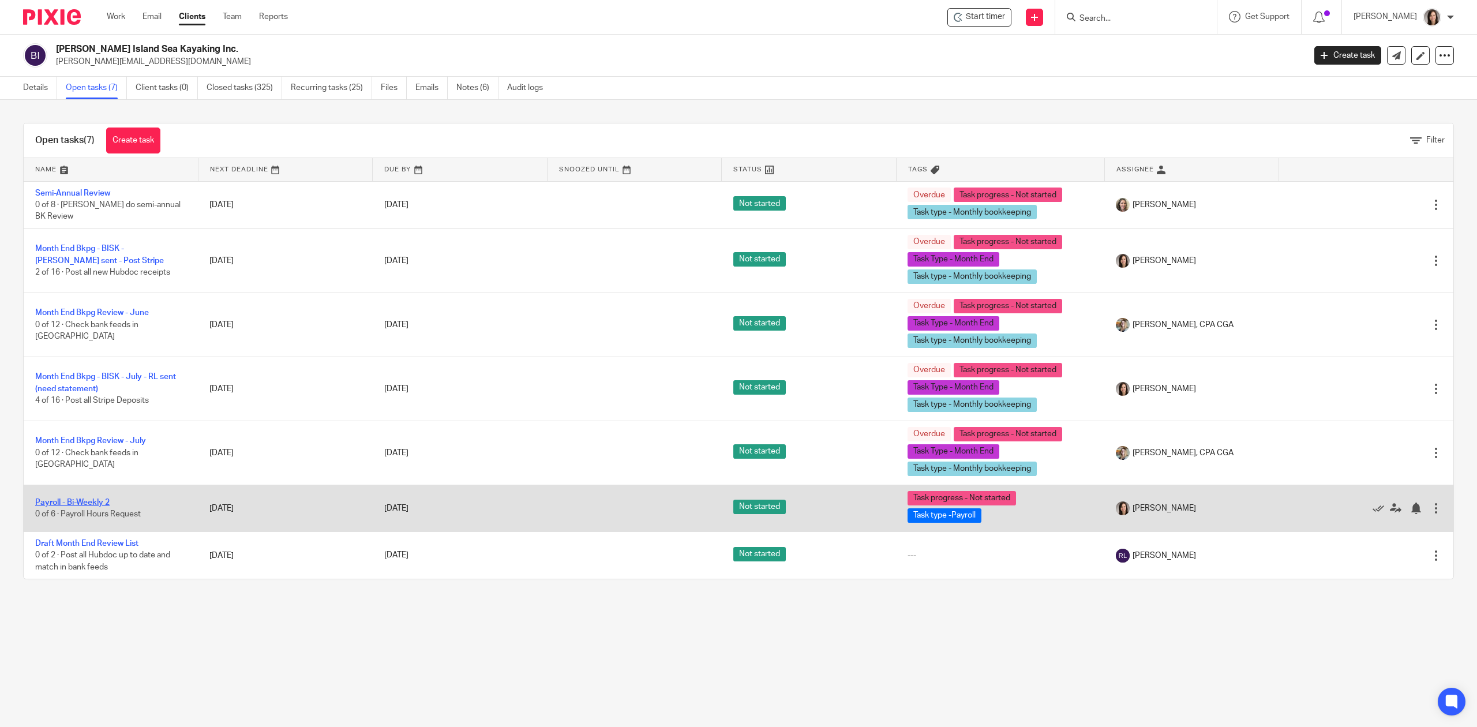
click at [81, 504] on link "Payroll - Bi-Weekly 2" at bounding box center [72, 502] width 74 height 8
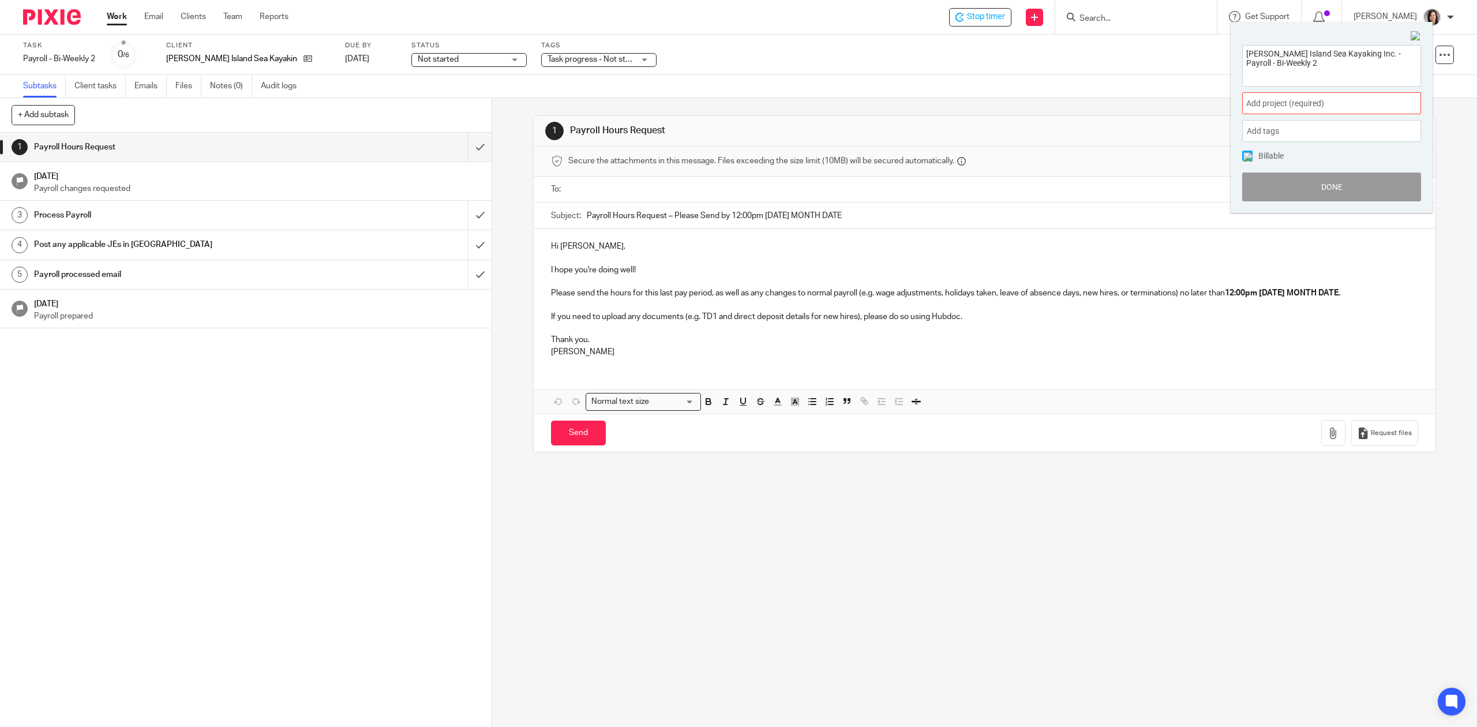
click at [1304, 105] on span "Add project (required) :" at bounding box center [1318, 103] width 145 height 12
type input "[PERSON_NAME]"
click at [1297, 192] on li "[PERSON_NAME] Island Sea Kayaking" at bounding box center [1329, 188] width 151 height 12
click at [1297, 192] on button "Done" at bounding box center [1331, 186] width 179 height 29
